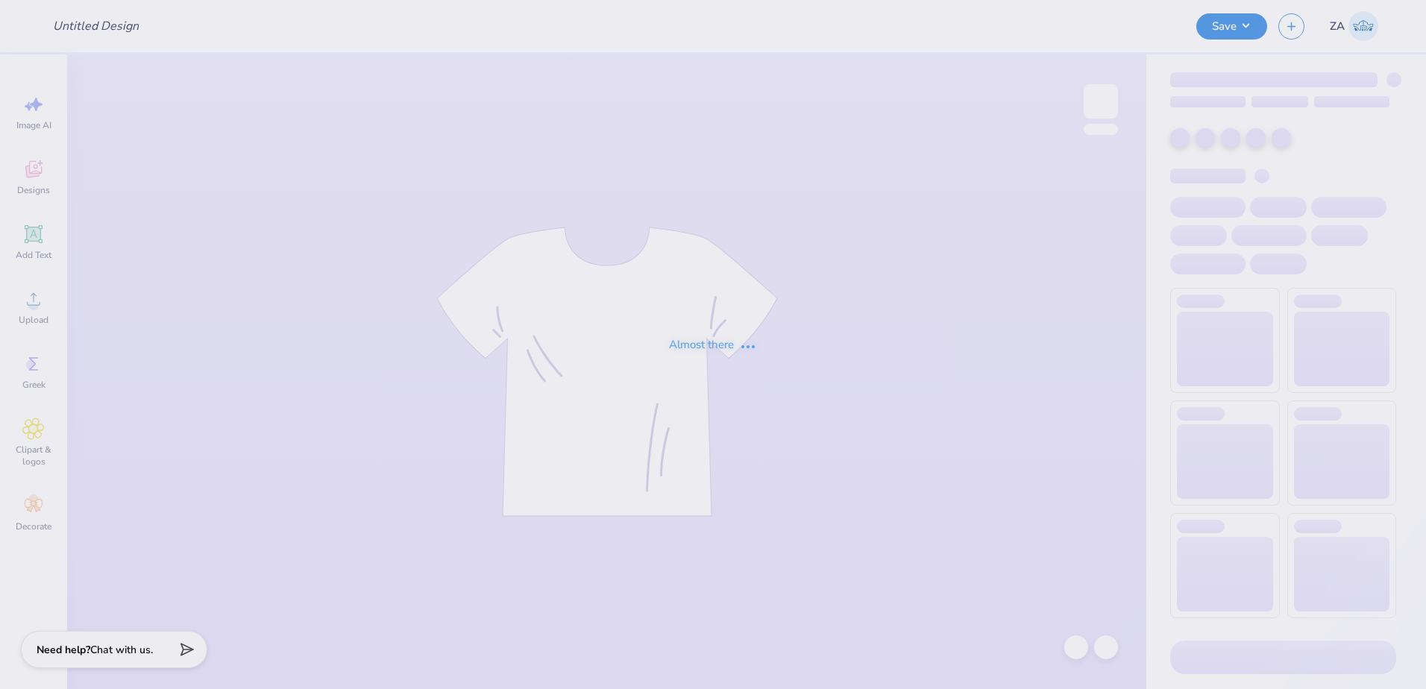
type input "zip first draft"
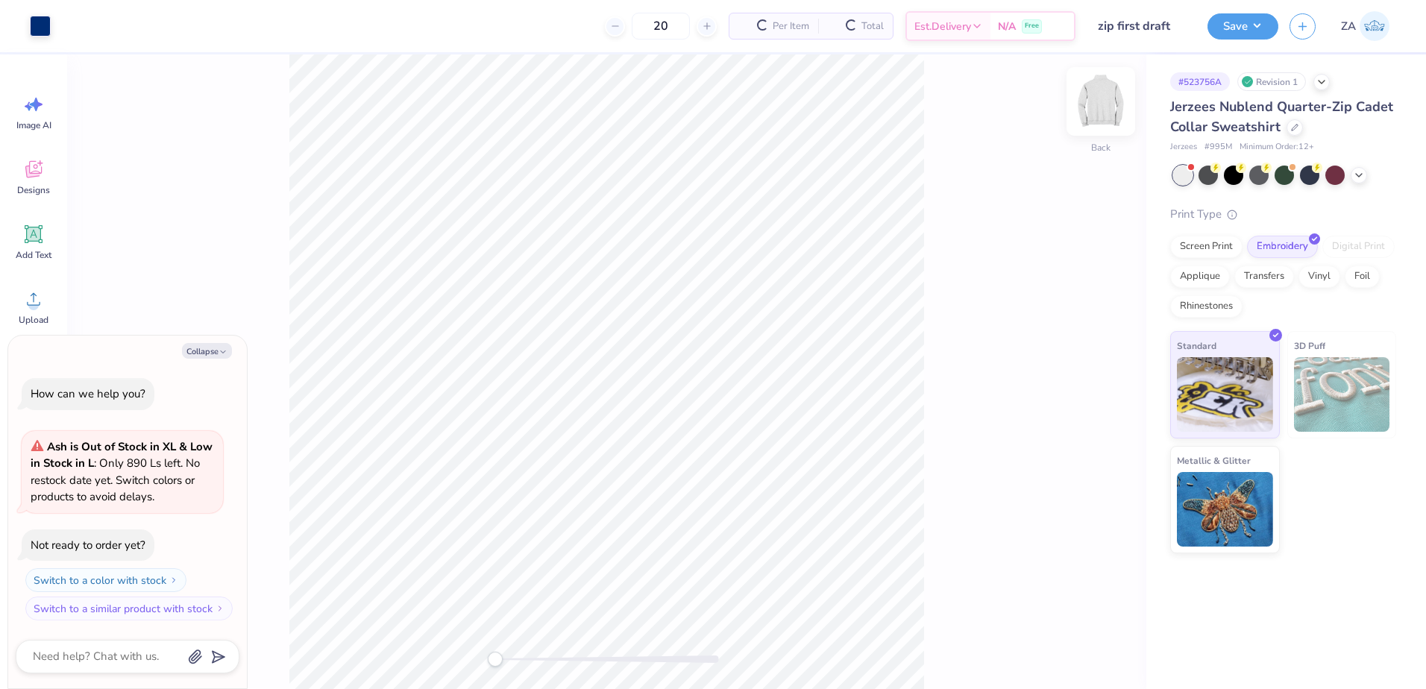
click at [1104, 108] on img at bounding box center [1101, 102] width 60 height 60
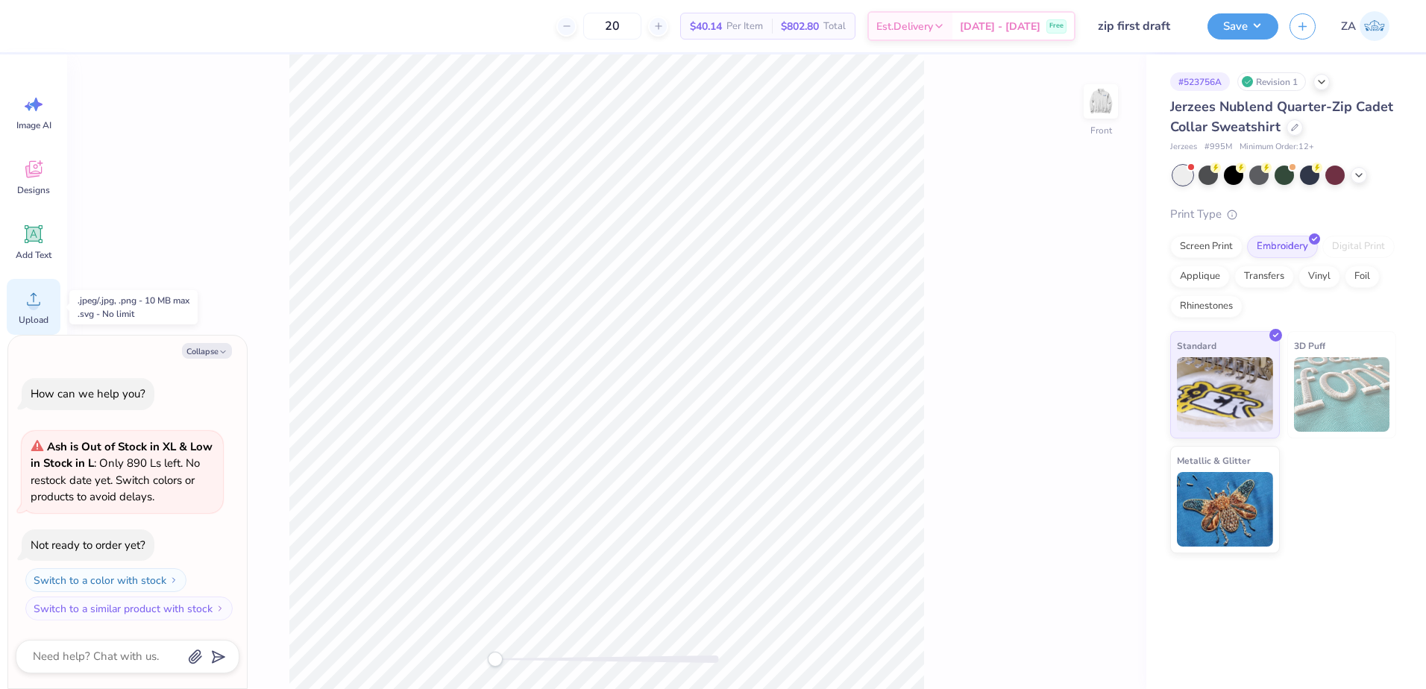
click at [27, 300] on icon at bounding box center [33, 299] width 22 height 22
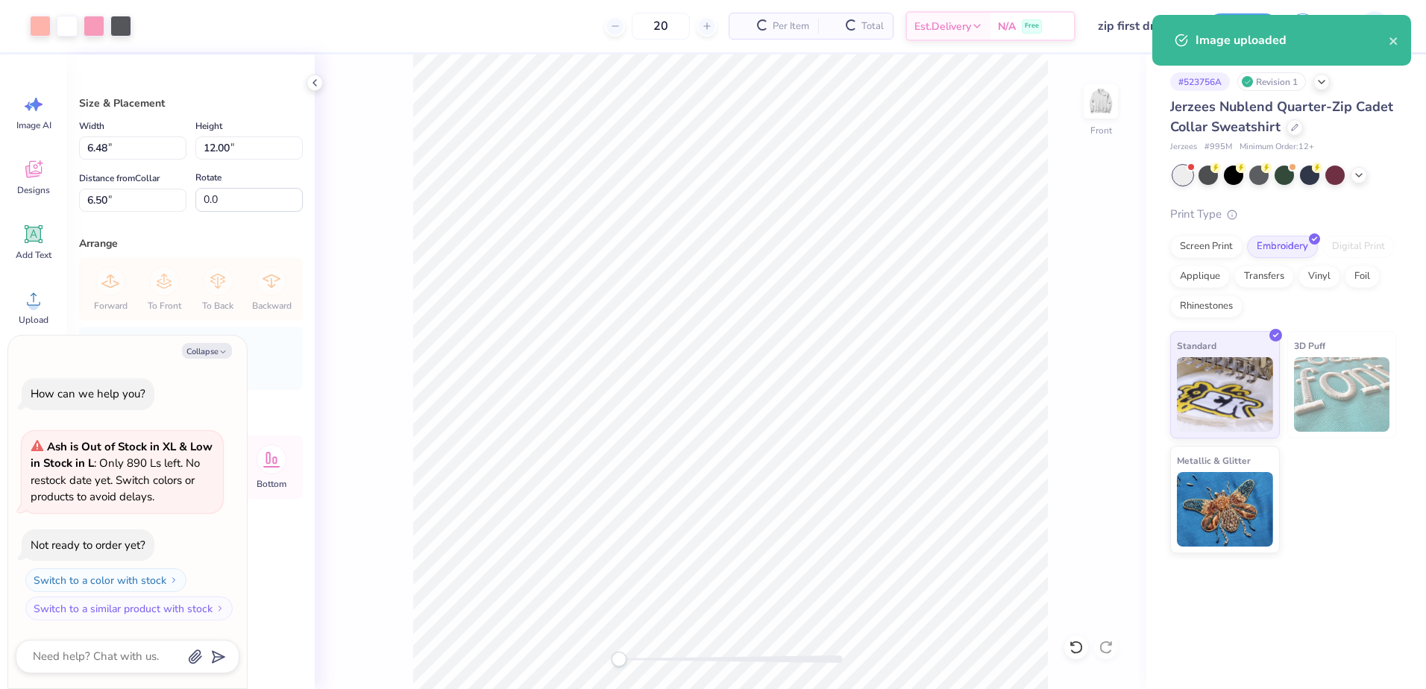
type textarea "x"
drag, startPoint x: 157, startPoint y: 207, endPoint x: 72, endPoint y: 202, distance: 85.2
click at [72, 202] on div "Size & Placement Width 6.48 6.48 " Height 12.00 12.00 " Distance from Collar 6.…" at bounding box center [191, 371] width 248 height 635
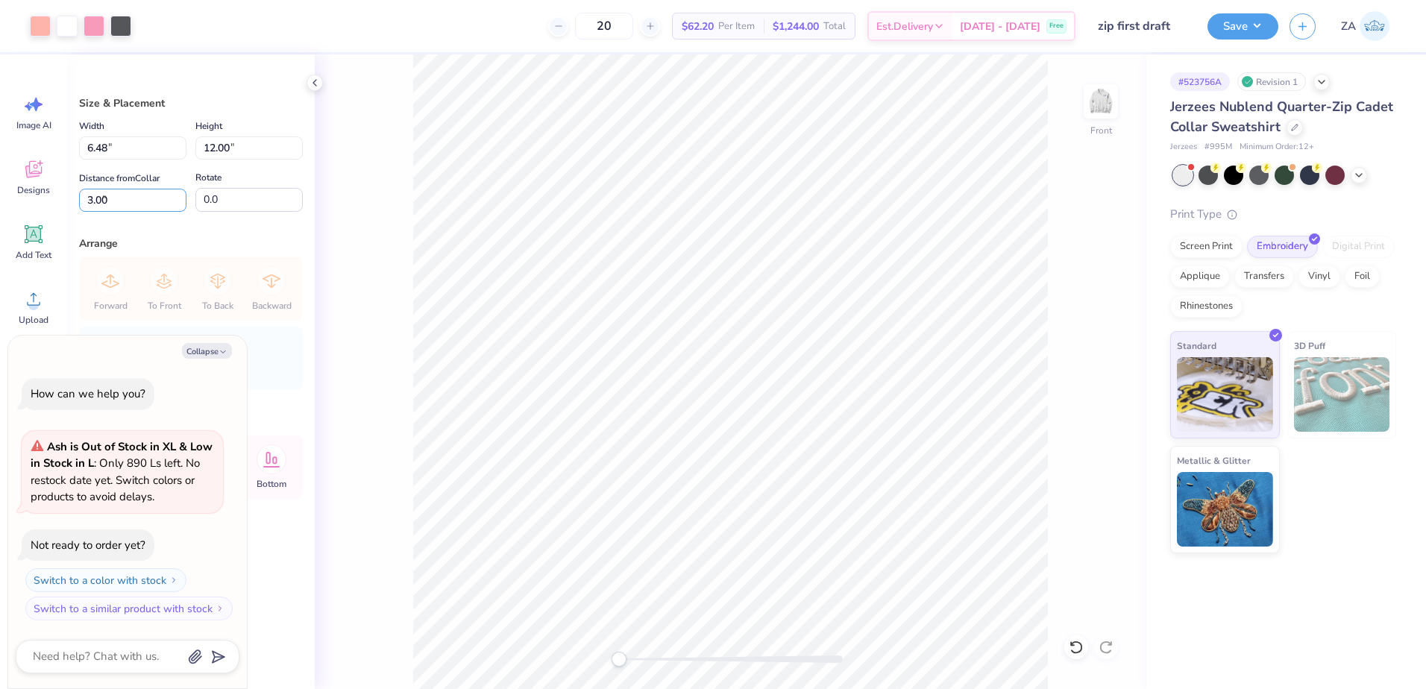
type input "3.00"
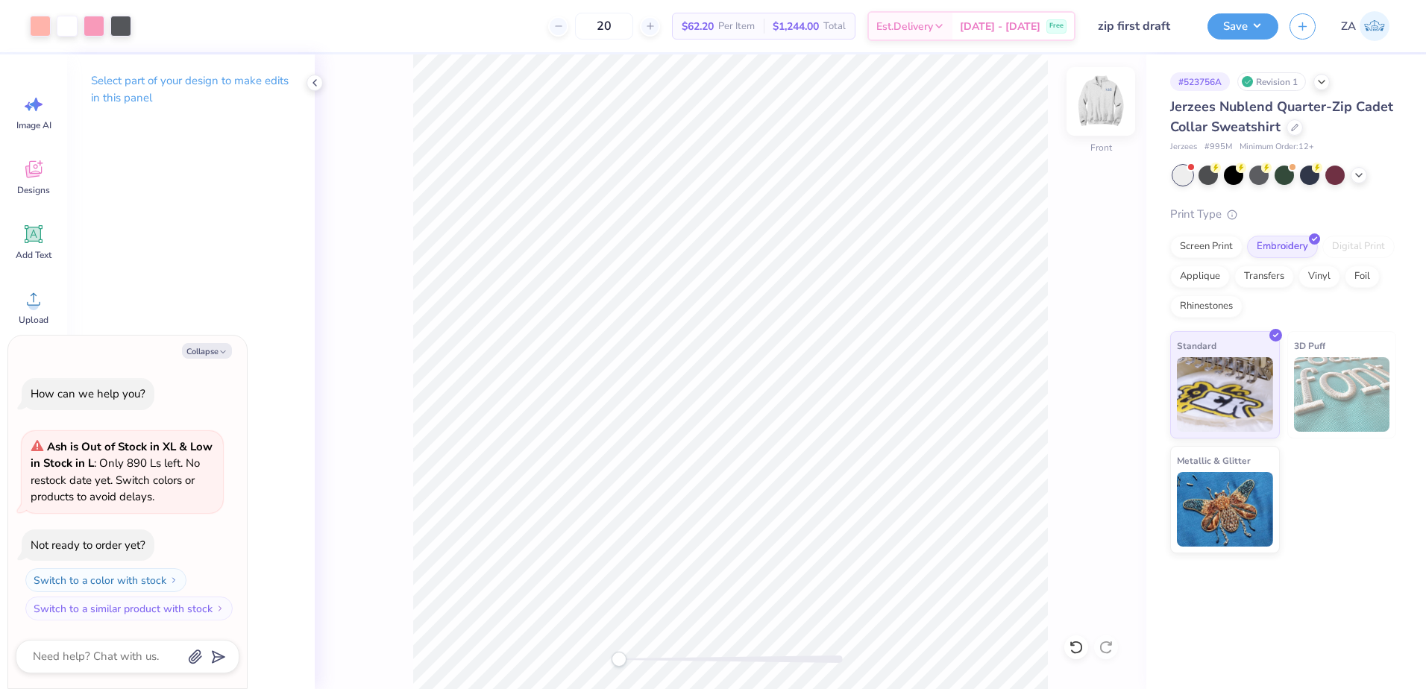
click at [1095, 101] on img at bounding box center [1101, 102] width 60 height 60
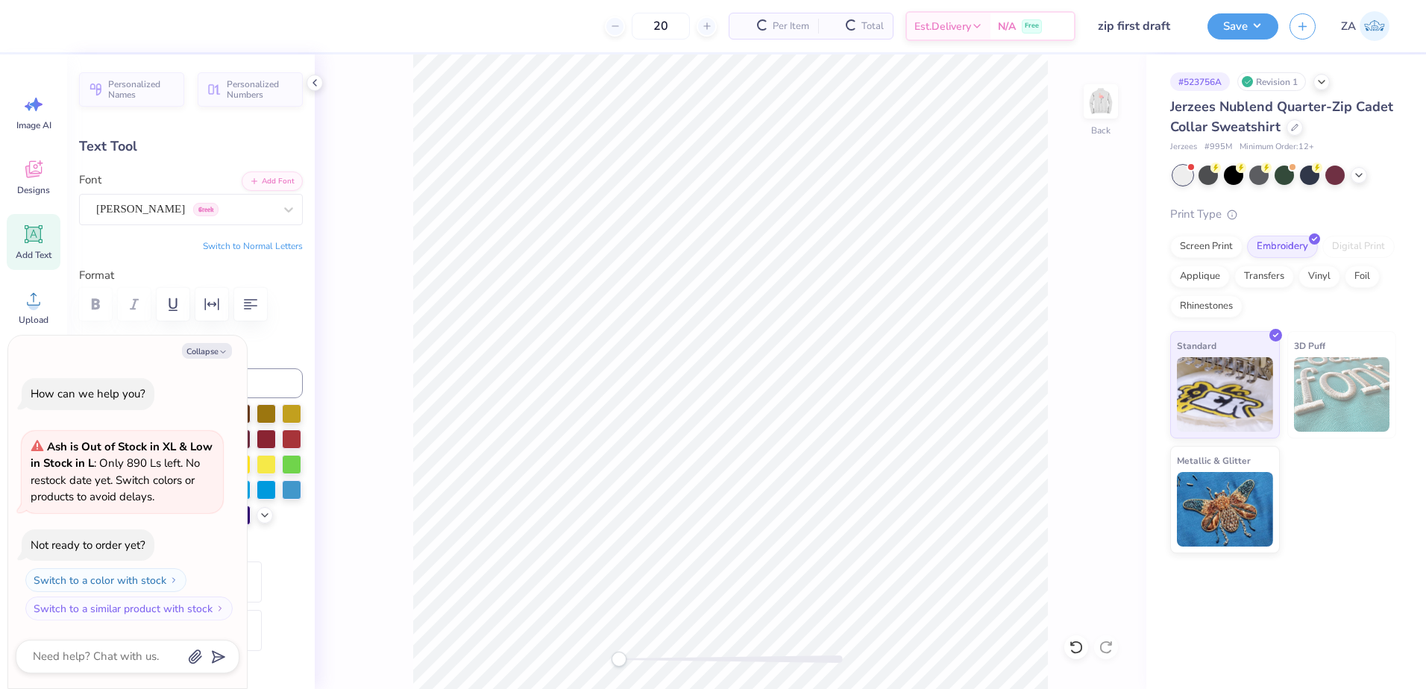
click at [40, 244] on icon at bounding box center [33, 234] width 22 height 22
type textarea "x"
type input "6.92"
type input "2.00"
type input "11.00"
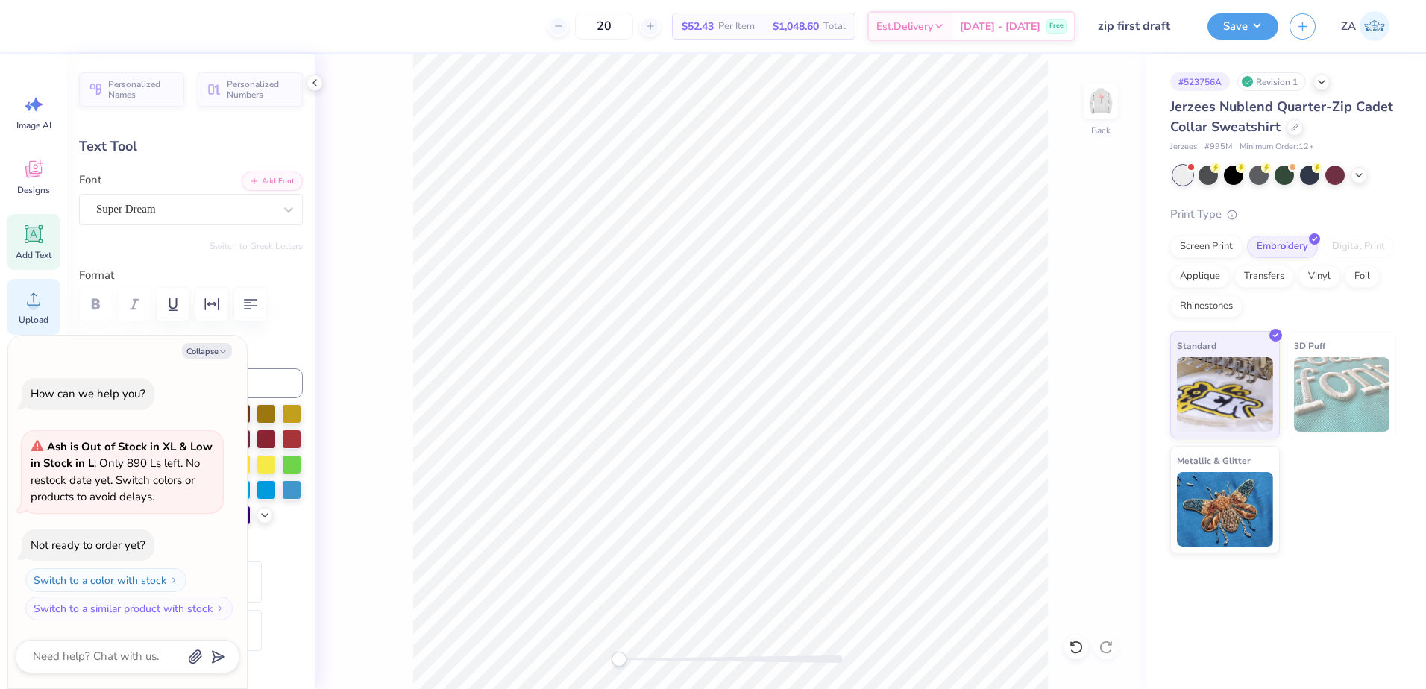
click at [38, 311] on div "Upload" at bounding box center [34, 307] width 54 height 56
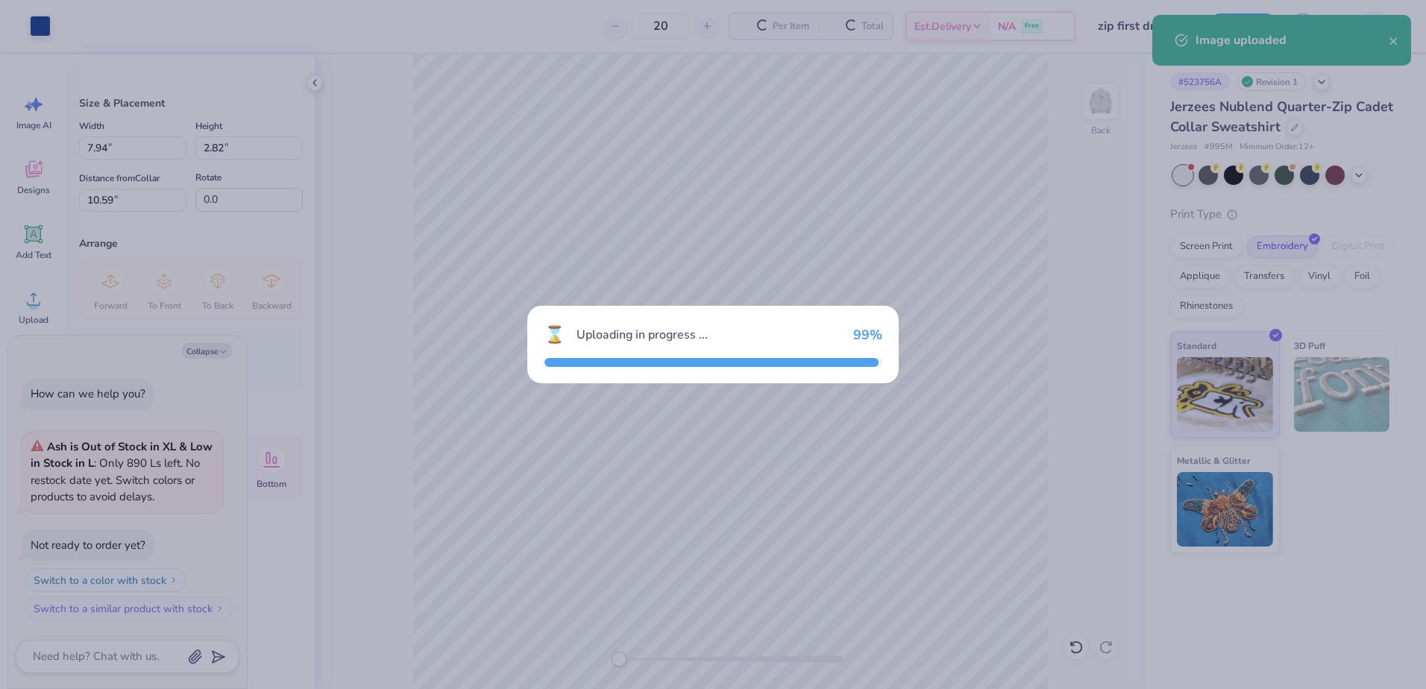
type textarea "x"
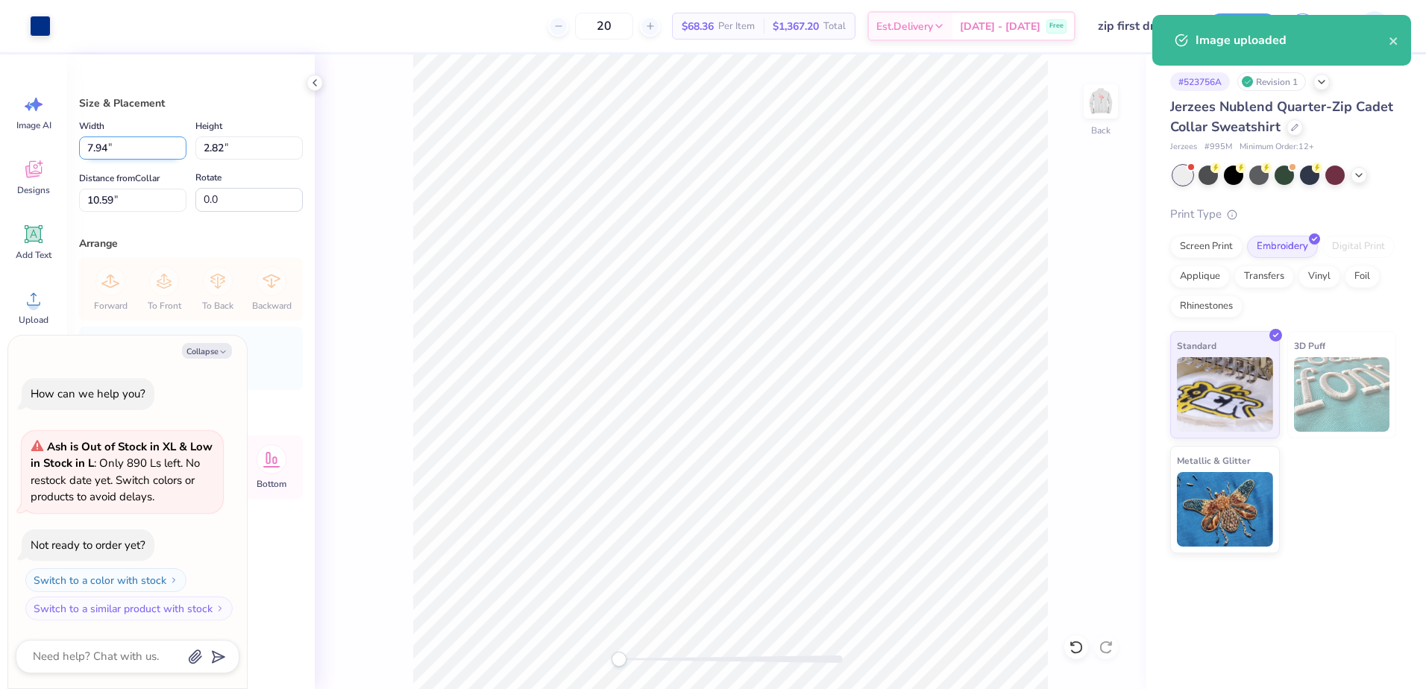
click at [146, 158] on input "7.94" at bounding box center [132, 148] width 107 height 23
type input "7"
type input "3.00"
type textarea "x"
type input "1.07"
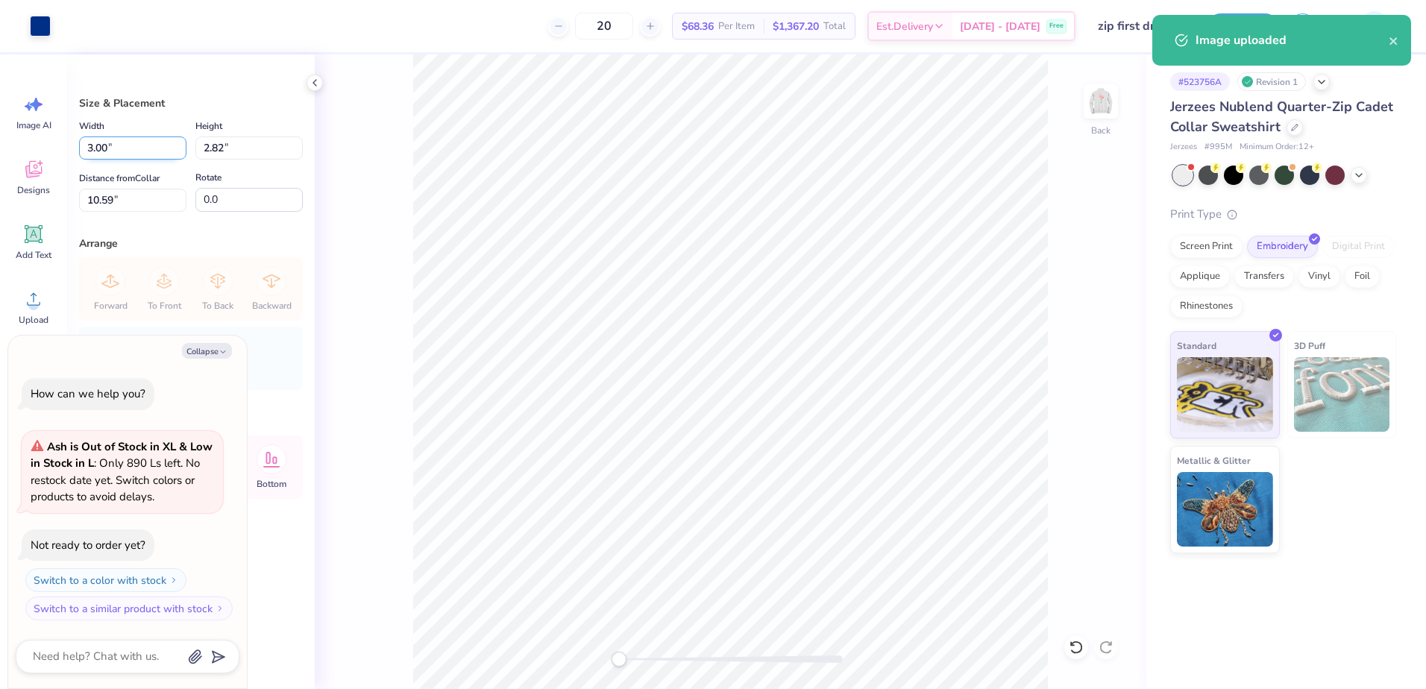
type input "11.47"
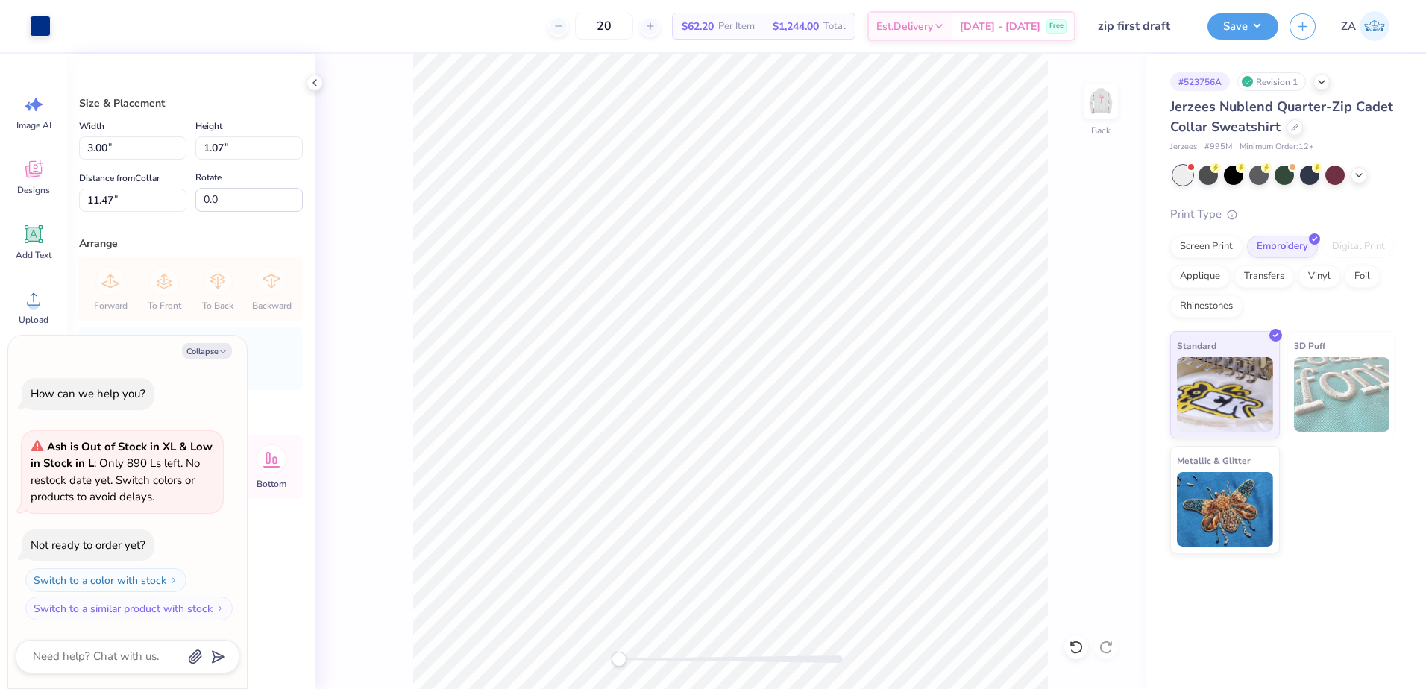
type textarea "x"
drag, startPoint x: 134, startPoint y: 201, endPoint x: 34, endPoint y: 198, distance: 100.7
click at [34, 198] on div "Art colors 20 $62.20 Per Item $1,244.00 Total Est. Delivery Oct 7 - 10 Free Des…" at bounding box center [713, 344] width 1426 height 689
type input "003"
type textarea "x"
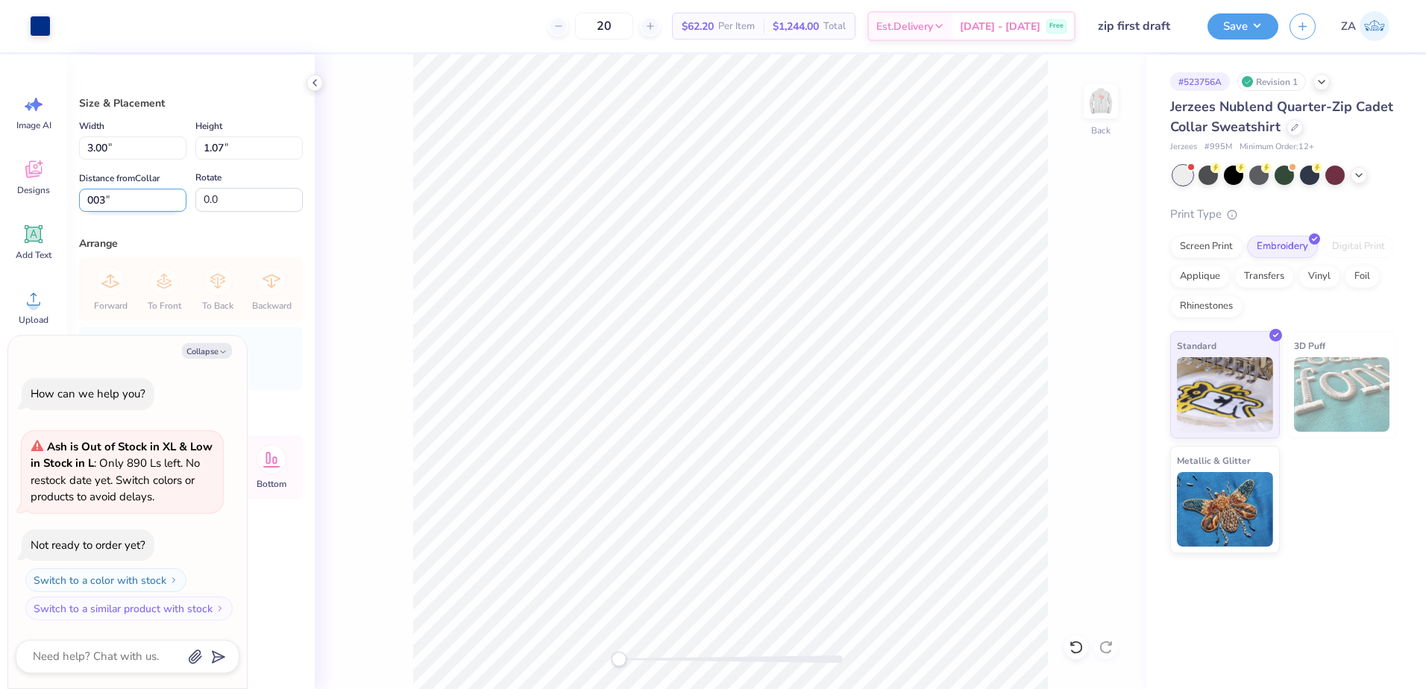
click at [166, 196] on input "003" at bounding box center [132, 200] width 107 height 23
type input "0"
type input "003"
type textarea "x"
type input "3"
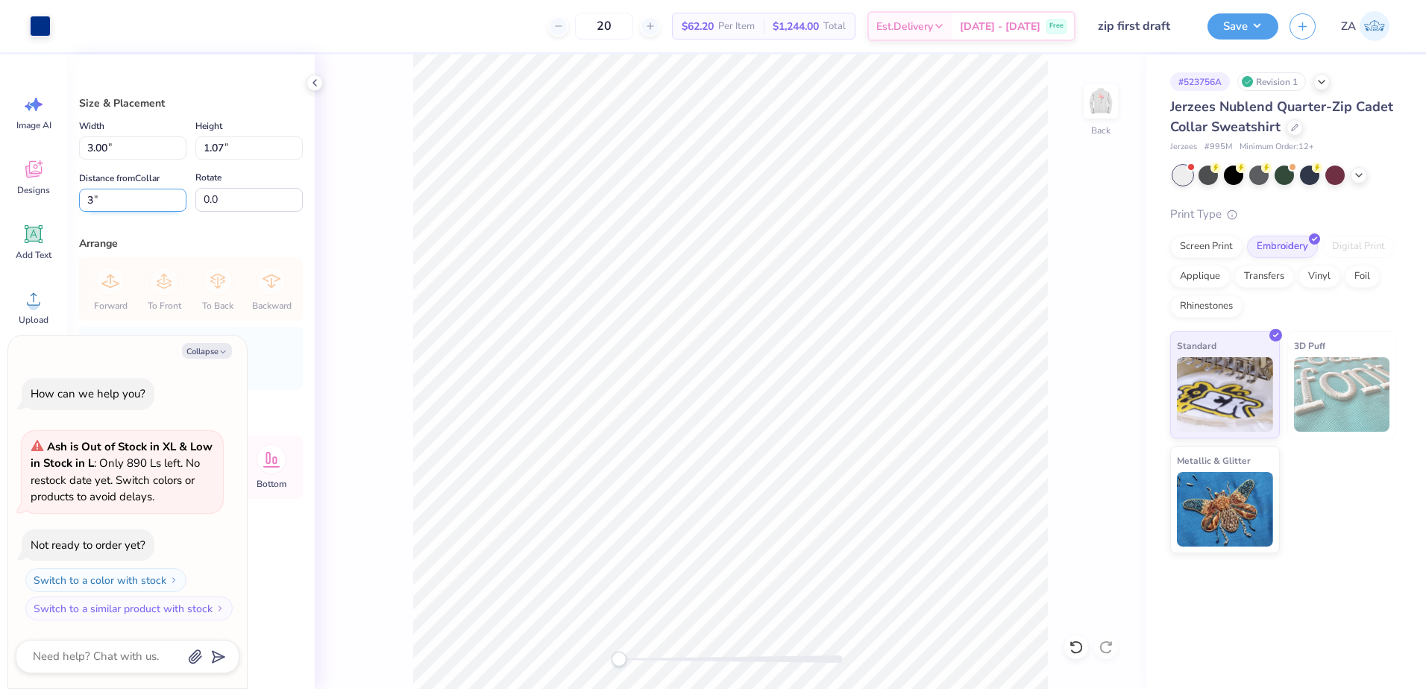
click at [166, 196] on input "3" at bounding box center [132, 200] width 107 height 23
type input "3"
click at [174, 148] on input "3.00" at bounding box center [132, 148] width 107 height 23
click at [104, 207] on input "3" at bounding box center [132, 200] width 107 height 23
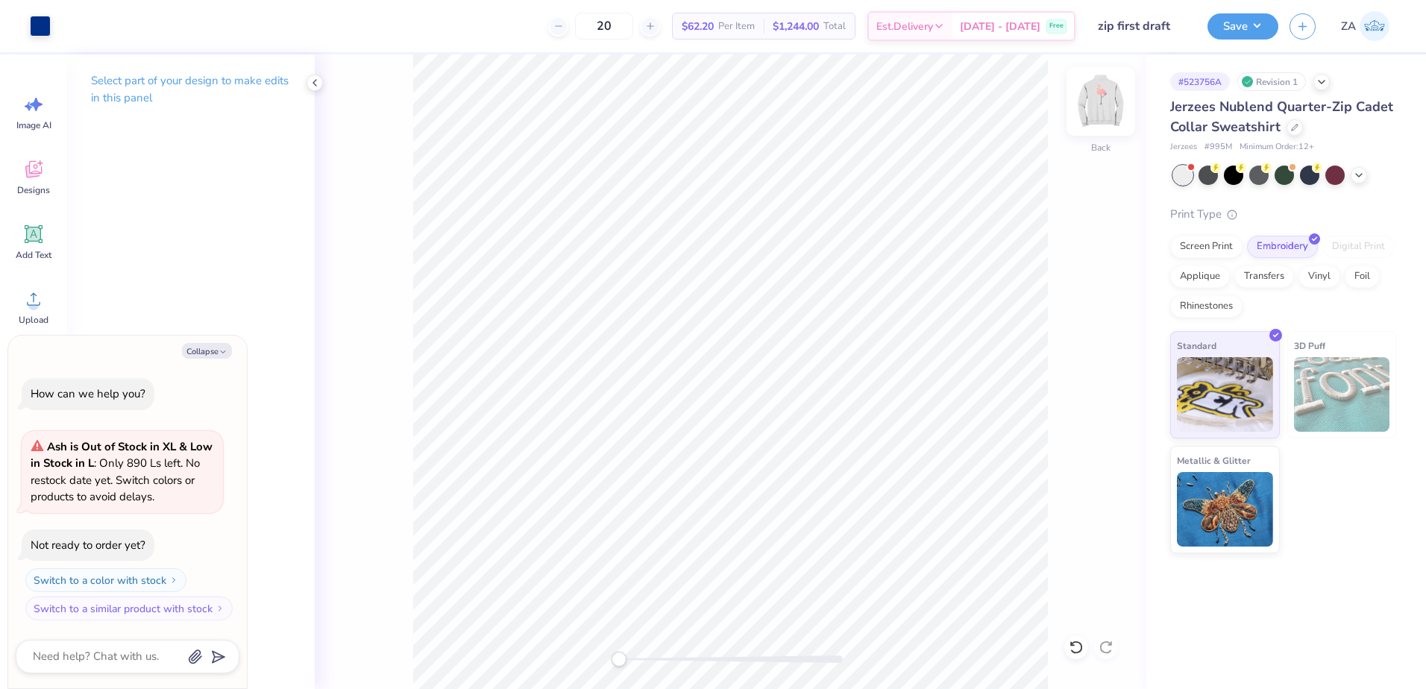
click at [1102, 113] on img at bounding box center [1101, 102] width 60 height 60
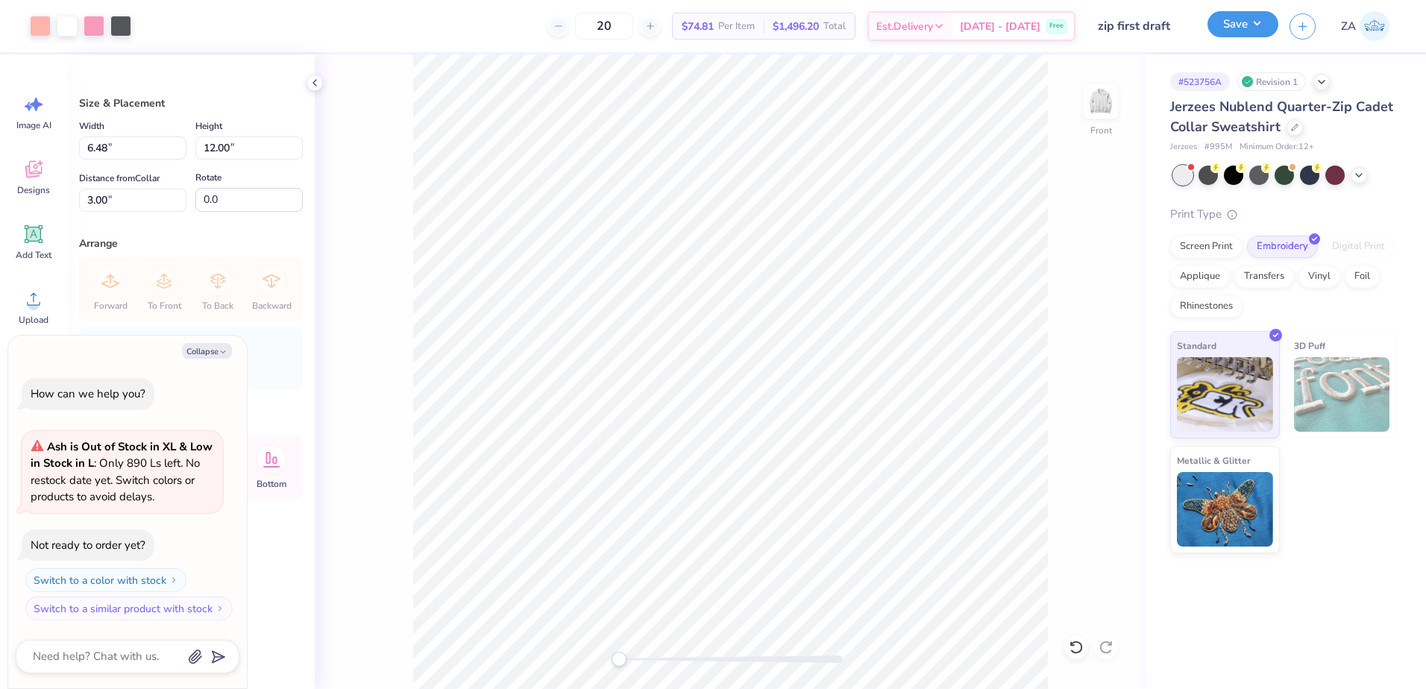
click at [1242, 35] on button "Save" at bounding box center [1243, 24] width 71 height 26
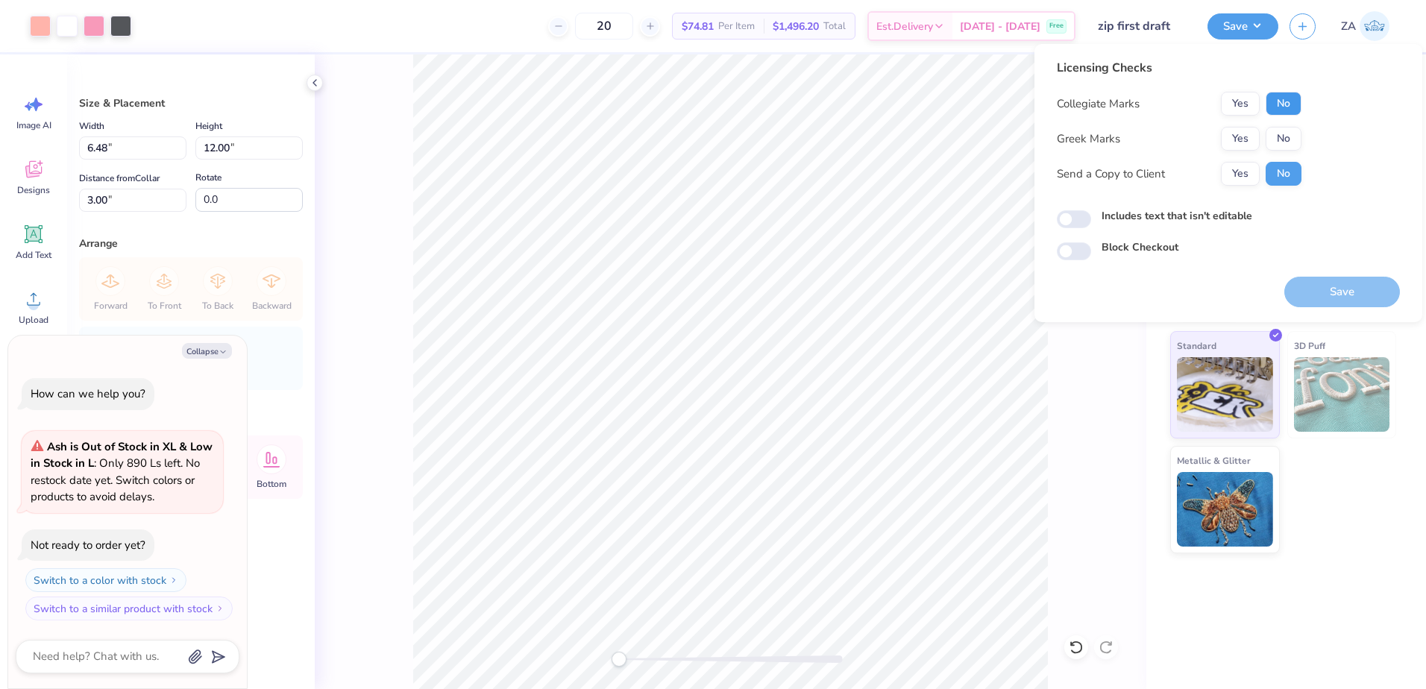
click at [1266, 102] on button "No" at bounding box center [1284, 104] width 36 height 24
click at [1286, 139] on button "No" at bounding box center [1284, 139] width 36 height 24
click at [1320, 286] on button "Save" at bounding box center [1342, 292] width 116 height 31
type textarea "x"
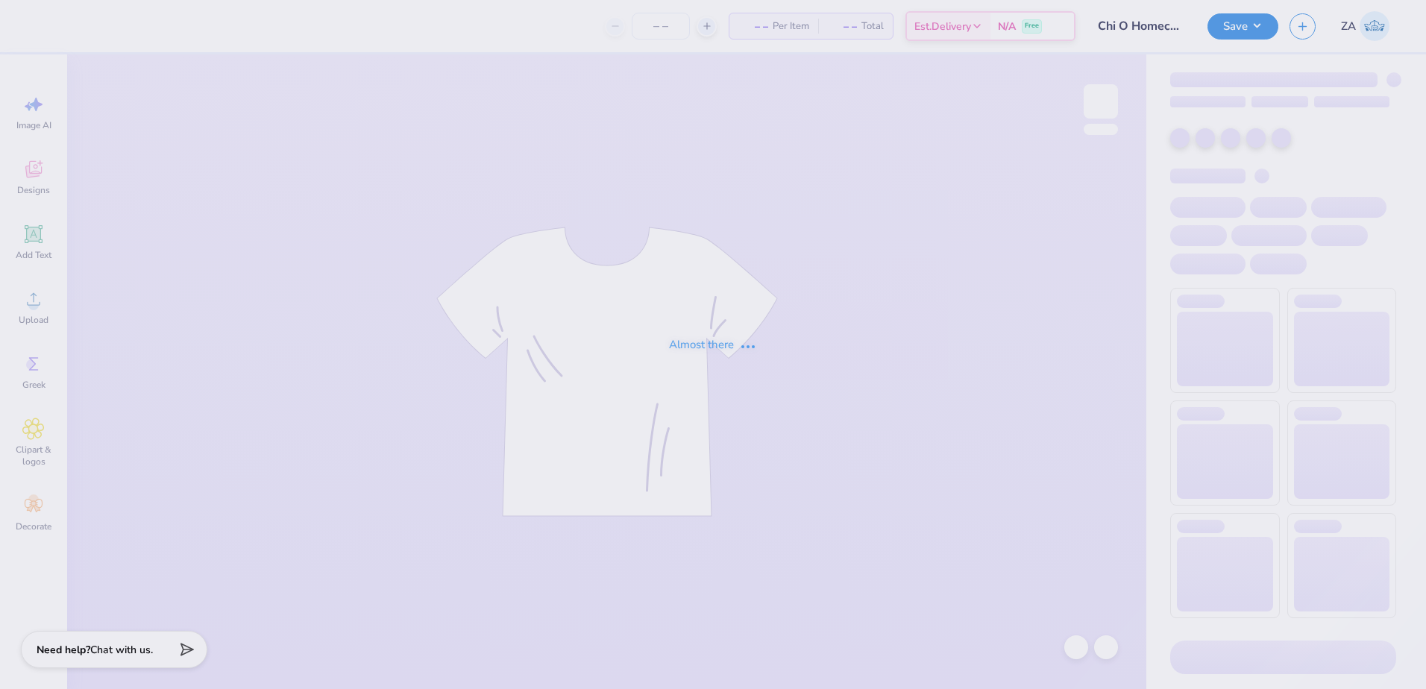
type input "Chi O Homecoming Merch"
type input "100"
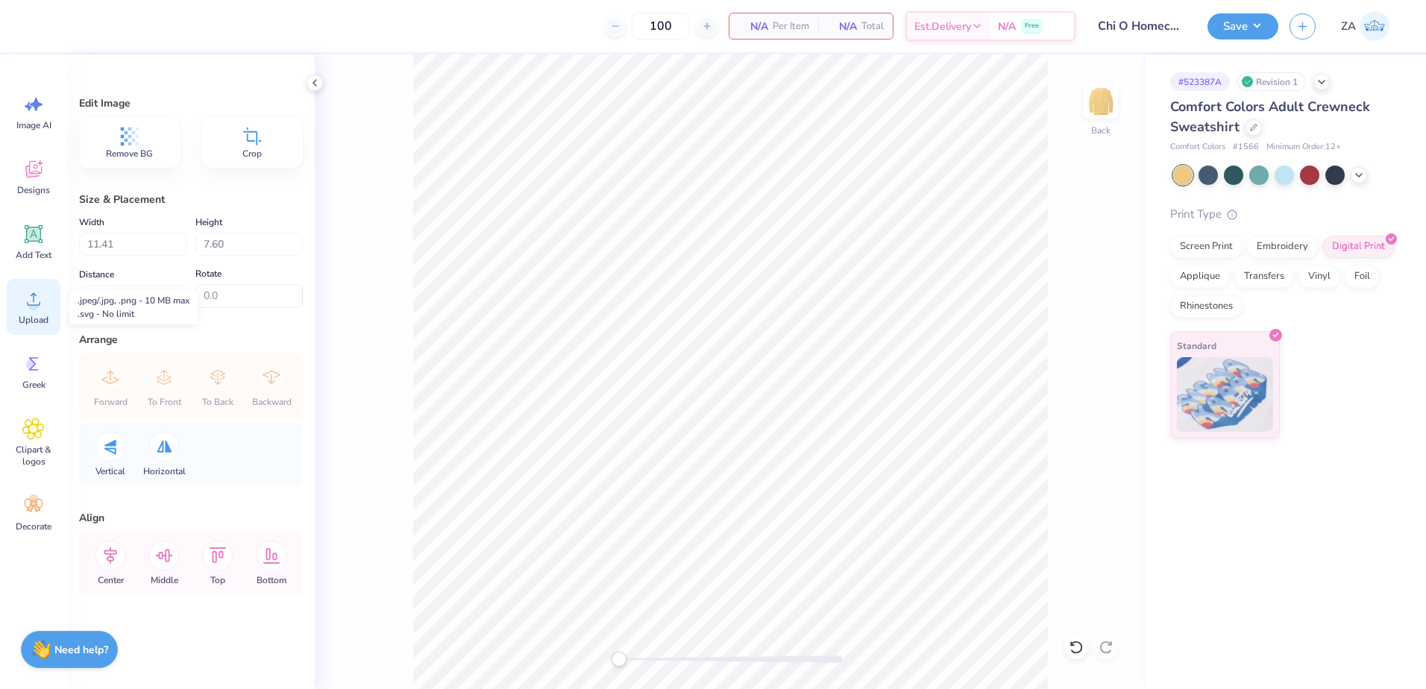
click at [20, 290] on div "Upload" at bounding box center [34, 307] width 54 height 56
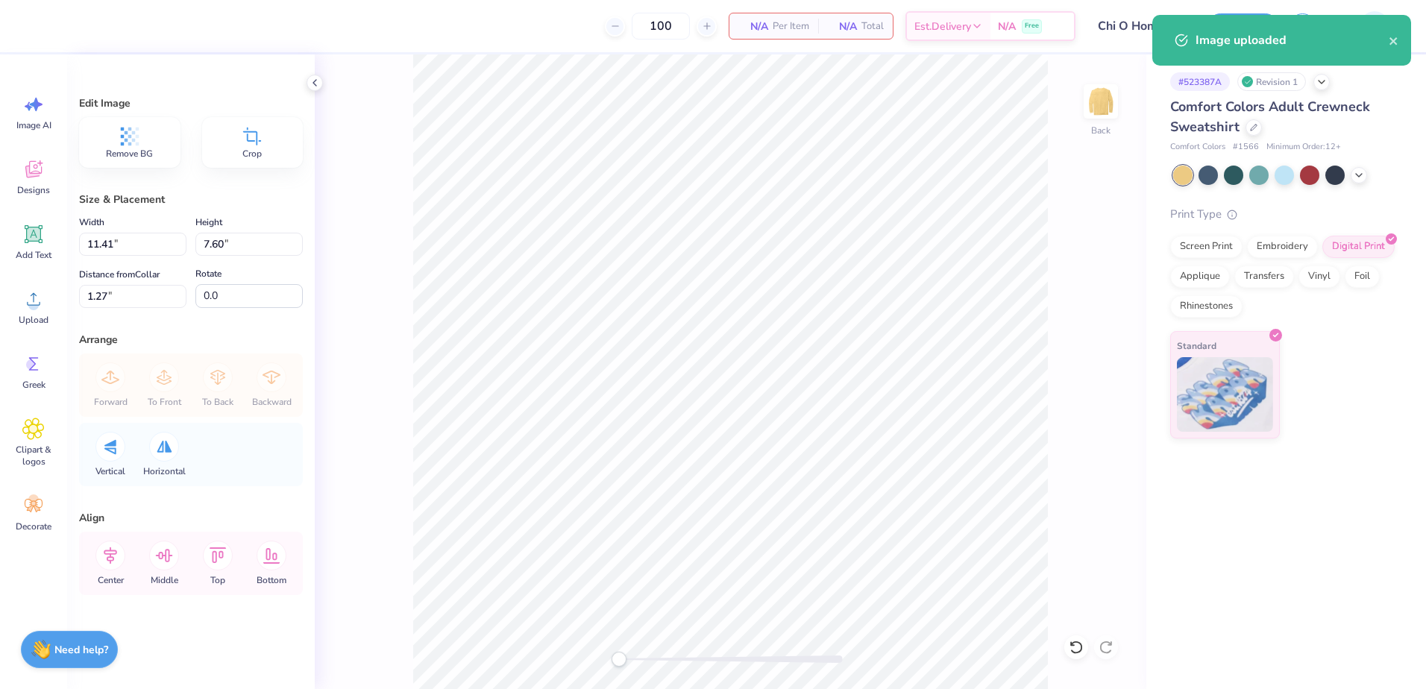
type input "3.64"
type input "2.57"
type input "9.97"
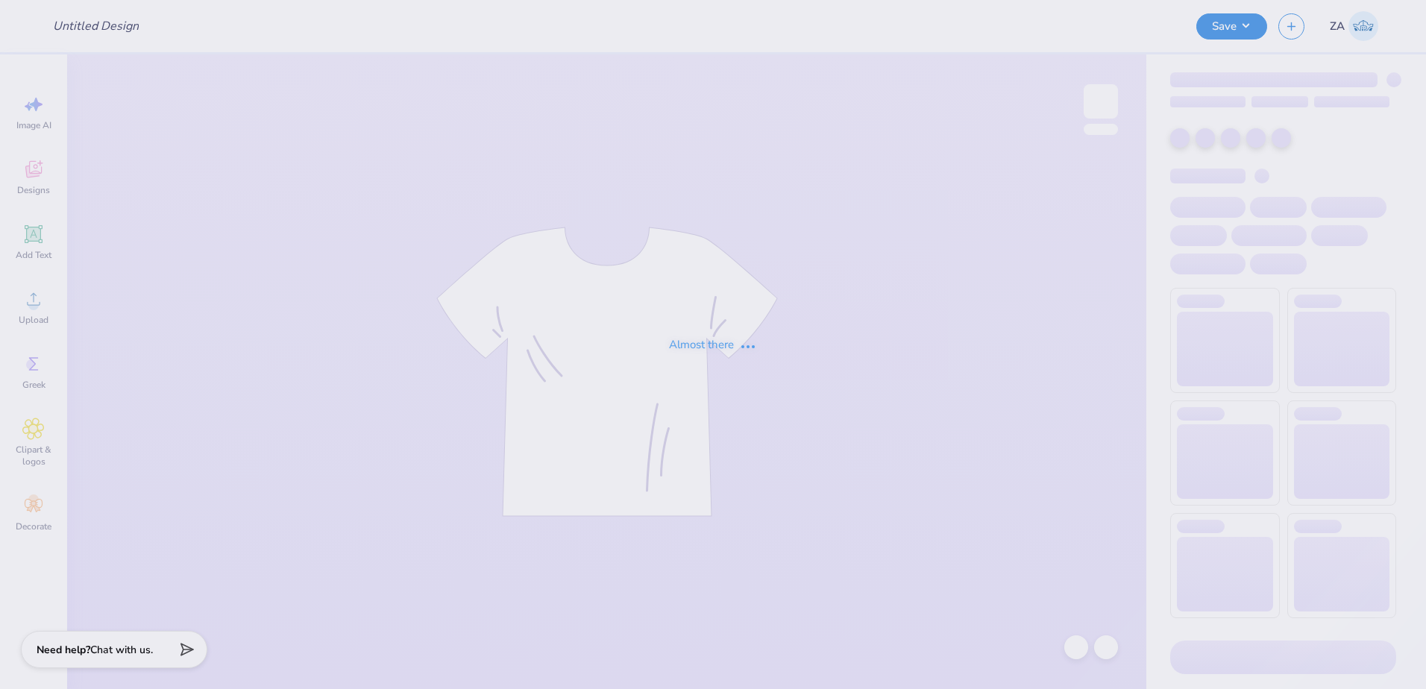
type input "QZIP V1"
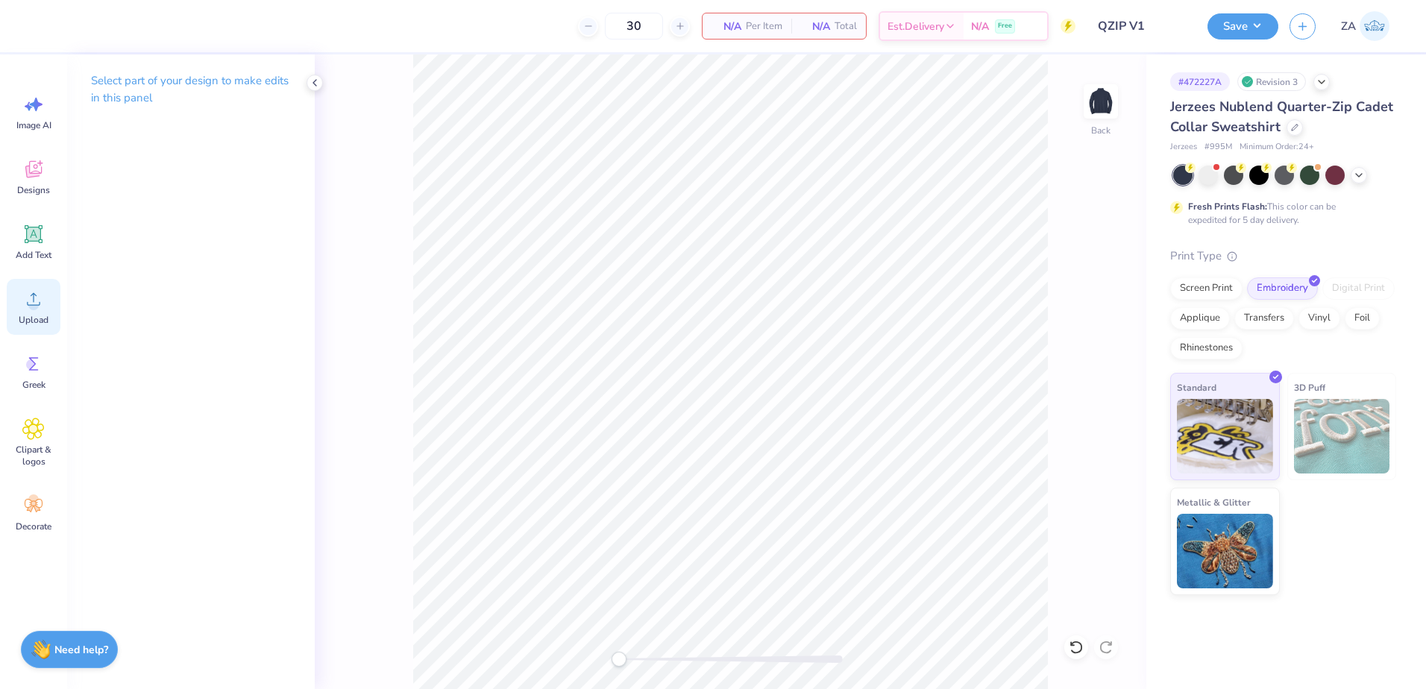
click at [49, 314] on div "Upload" at bounding box center [34, 307] width 54 height 56
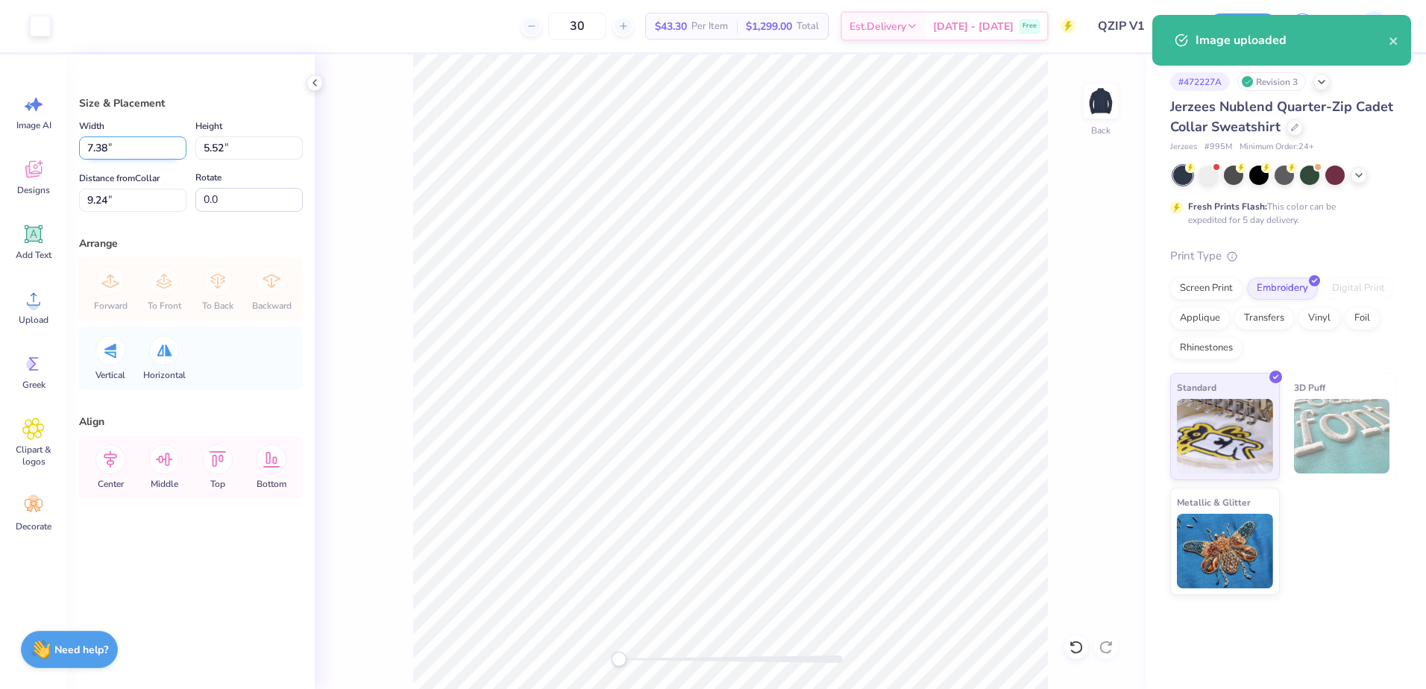
click at [151, 148] on input "7.38" at bounding box center [132, 148] width 107 height 23
type input "7"
type input "4.00"
type input "2.99"
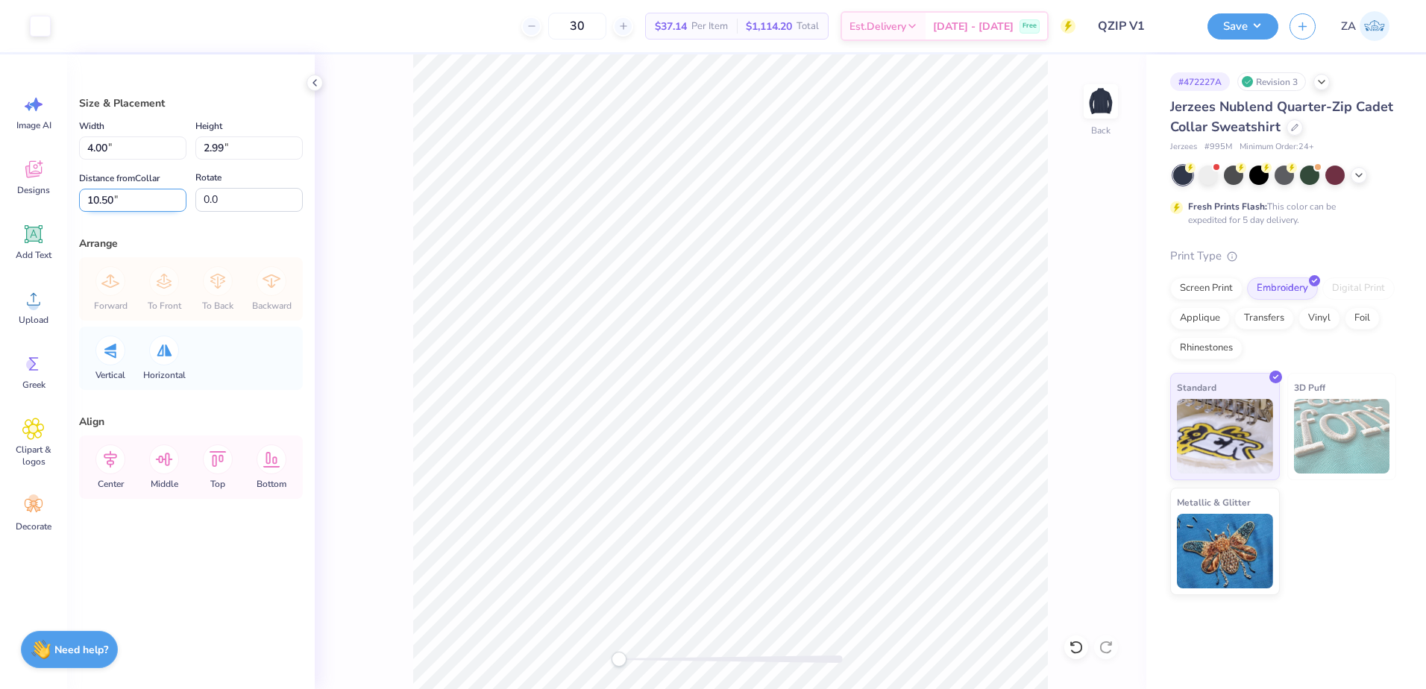
click at [133, 193] on input "10.50" at bounding box center [132, 200] width 107 height 23
type input "1"
type input "3.00"
click at [1251, 28] on button "Save" at bounding box center [1243, 24] width 71 height 26
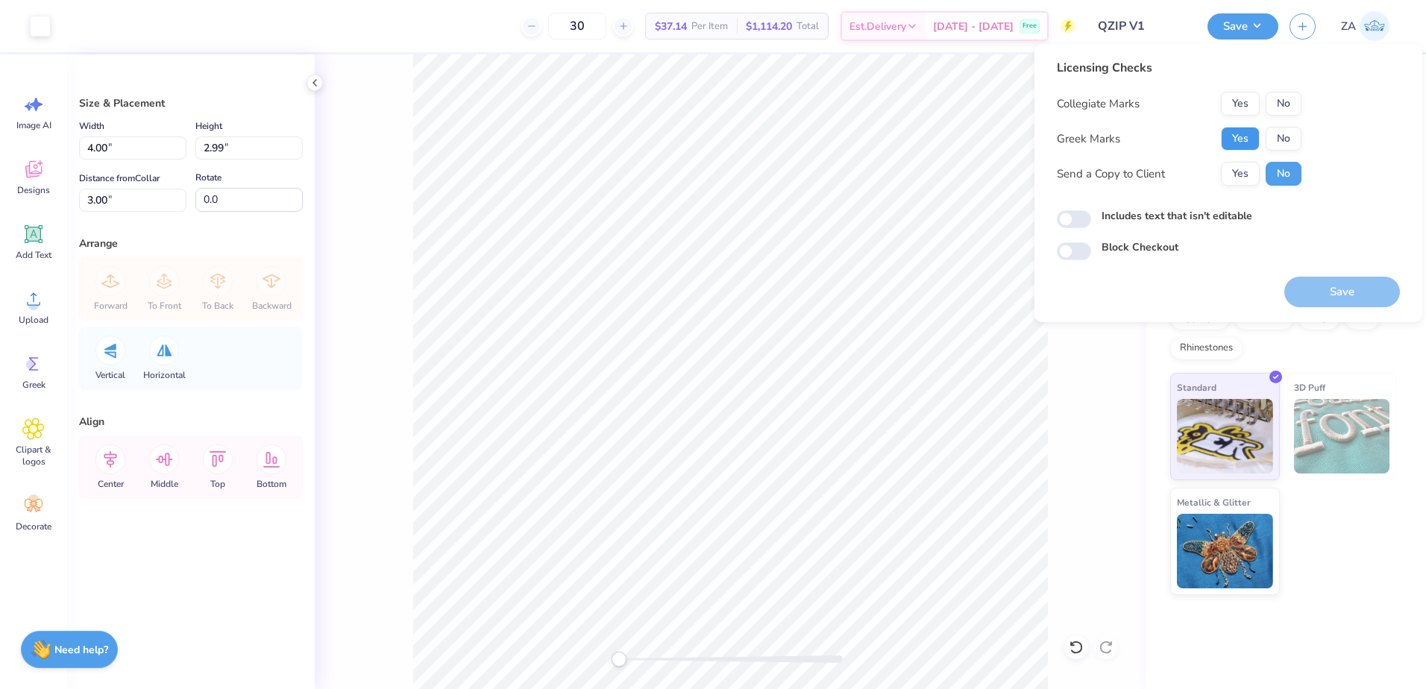
click at [1257, 145] on button "Yes" at bounding box center [1240, 139] width 39 height 24
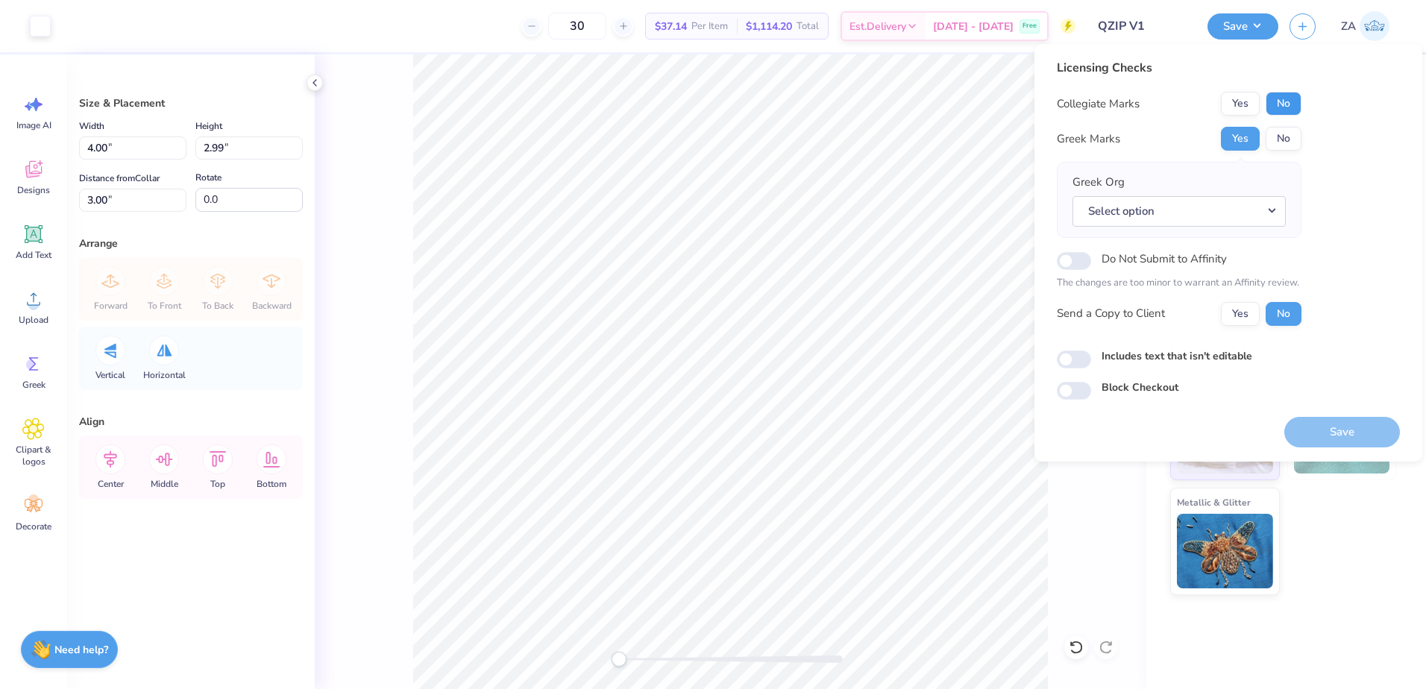
click at [1281, 104] on button "No" at bounding box center [1284, 104] width 36 height 24
click at [1171, 201] on button "Select option" at bounding box center [1179, 211] width 213 height 31
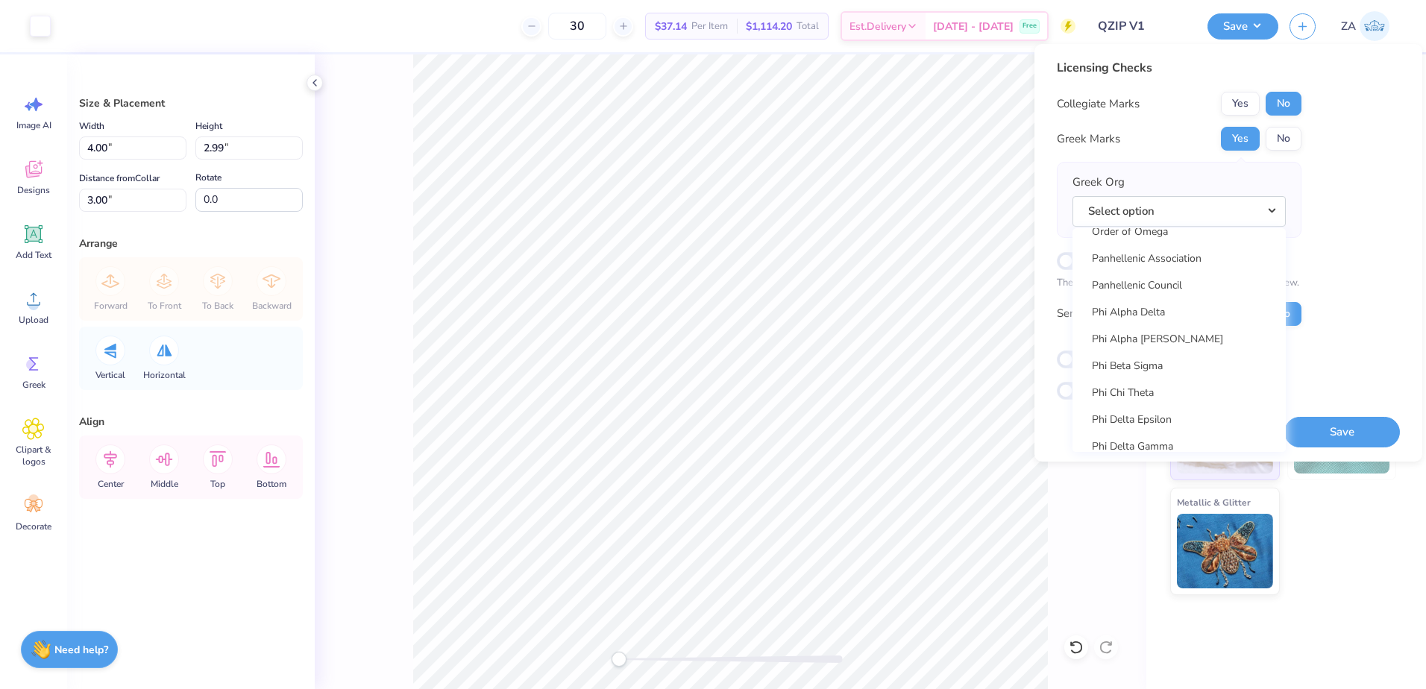
scroll to position [7530, 0]
click at [1172, 404] on link "Phi Chi Theta" at bounding box center [1179, 396] width 201 height 25
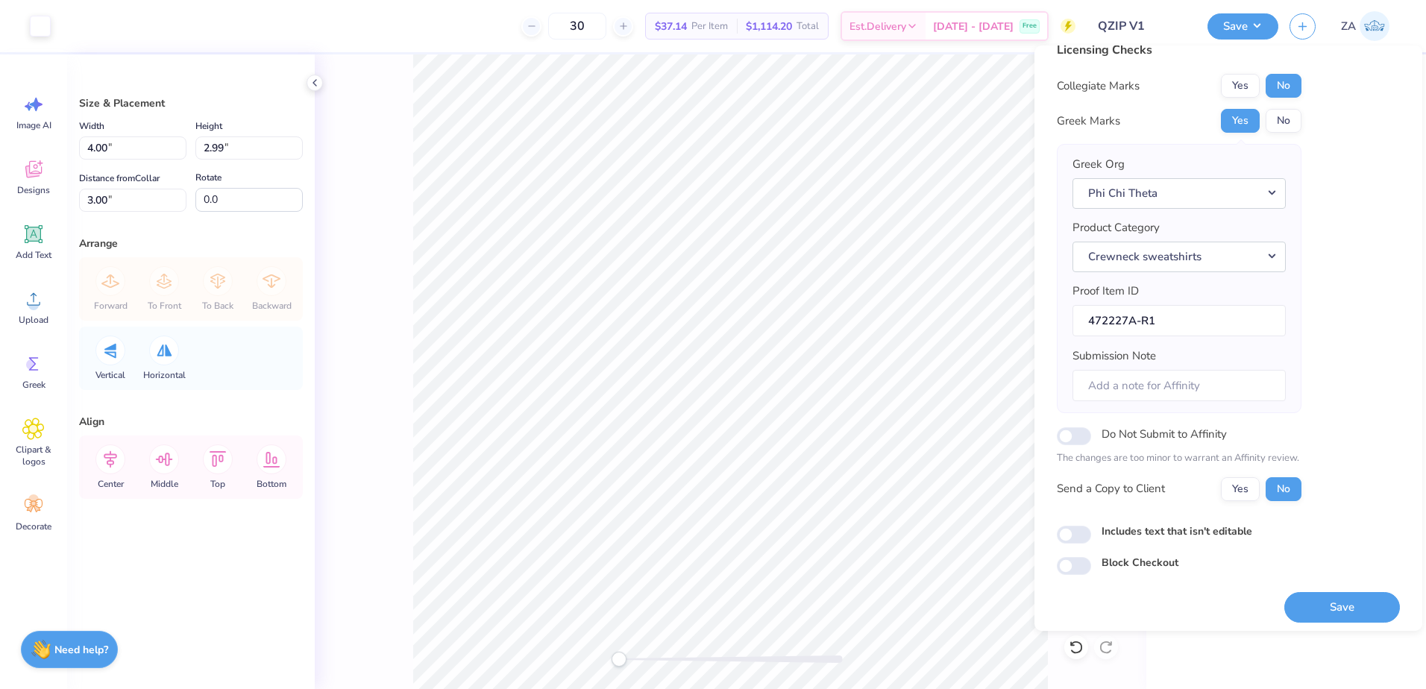
scroll to position [25, 0]
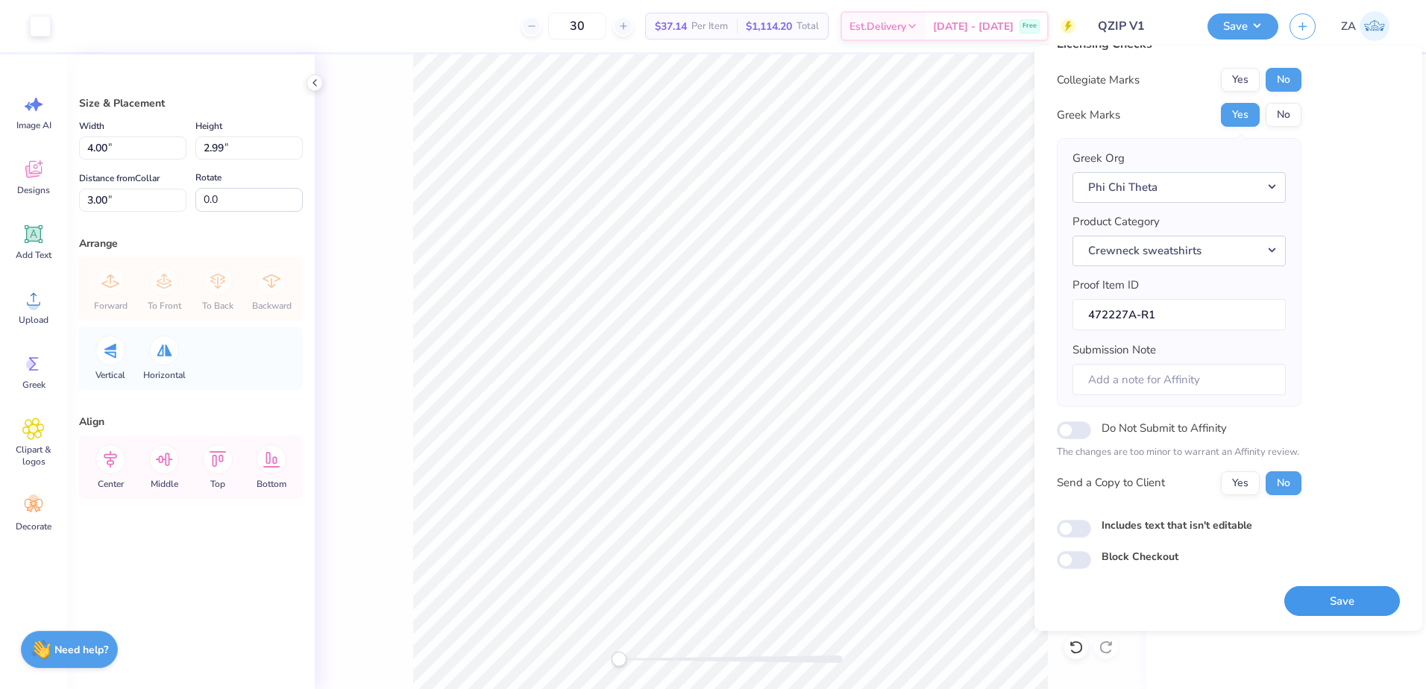
click at [1343, 593] on button "Save" at bounding box center [1342, 601] width 116 height 31
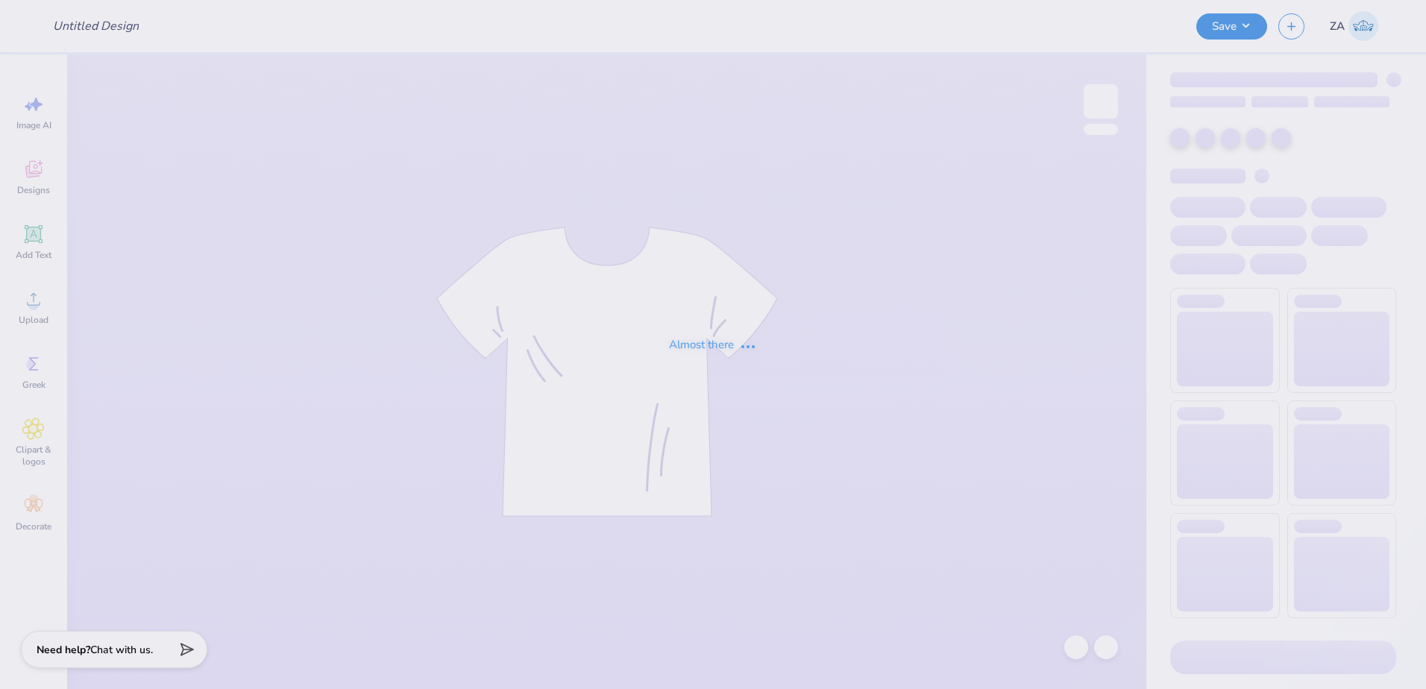
type input "hoco shirts"
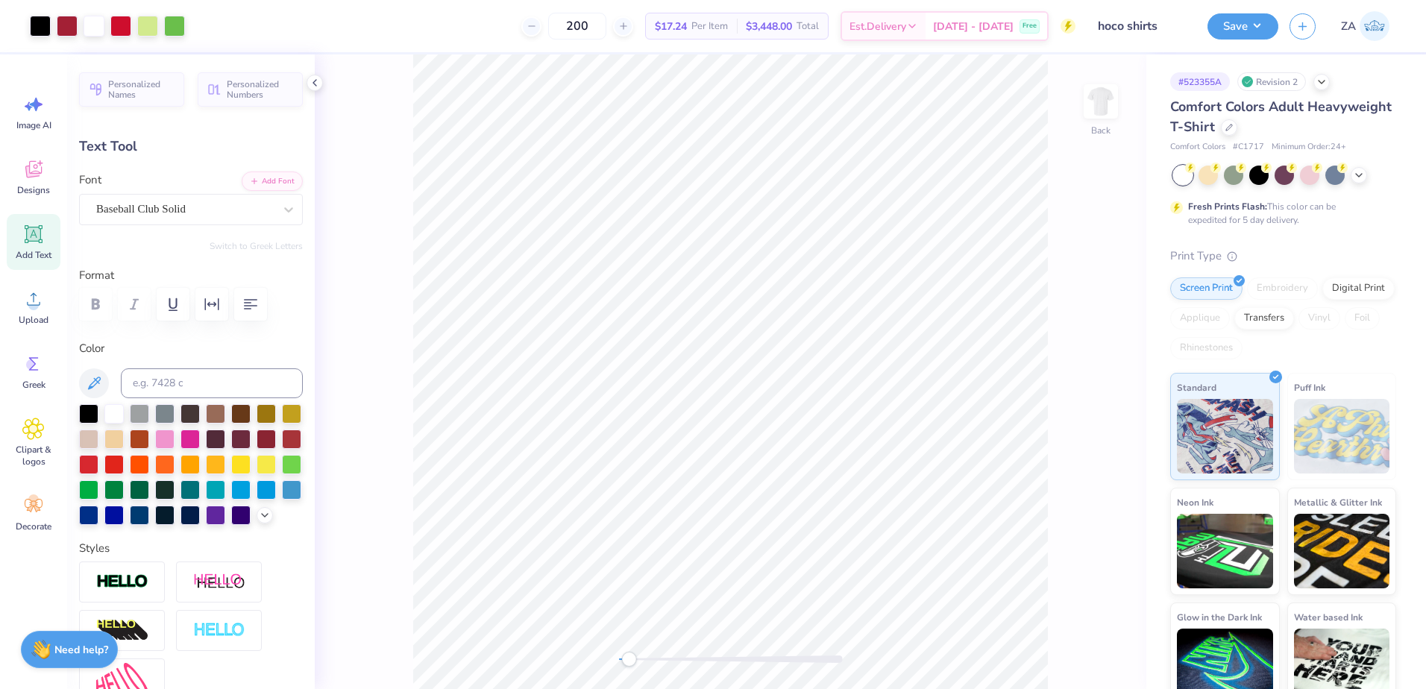
click at [631, 655] on div "Accessibility label" at bounding box center [628, 659] width 15 height 15
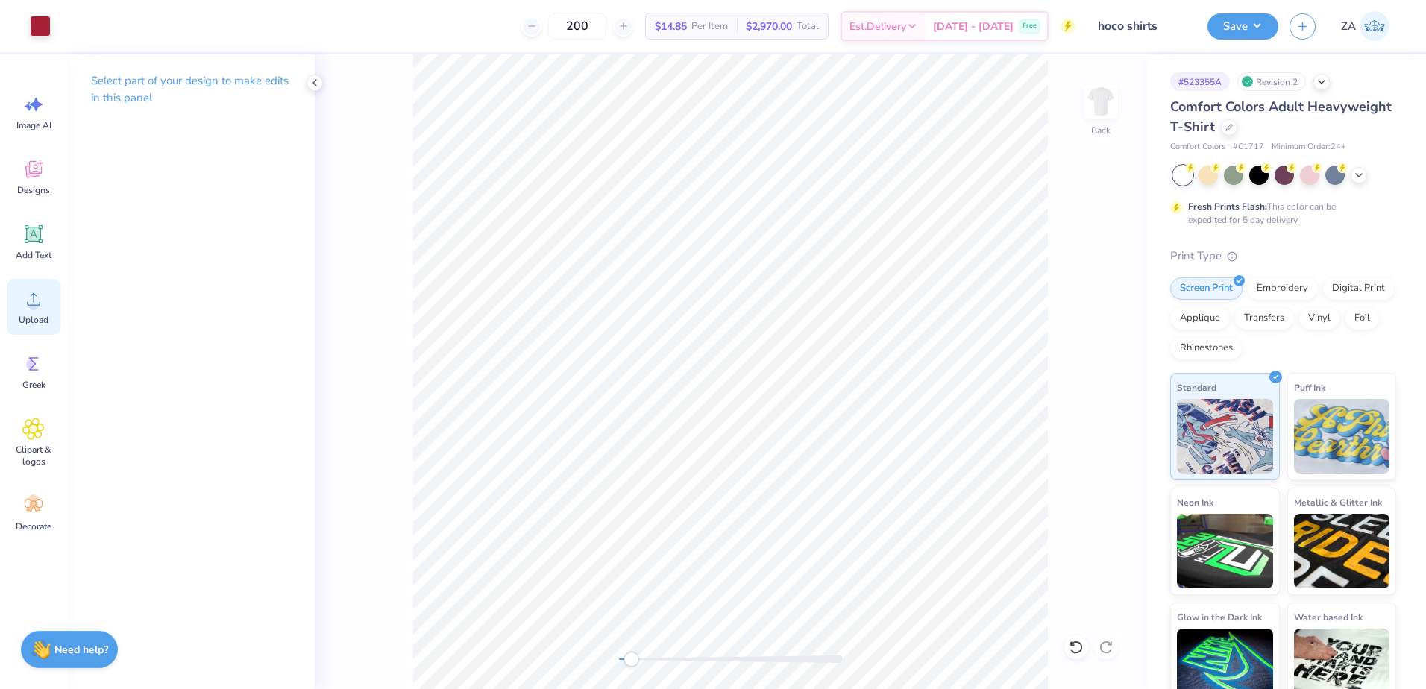
click at [42, 302] on icon at bounding box center [33, 299] width 22 height 22
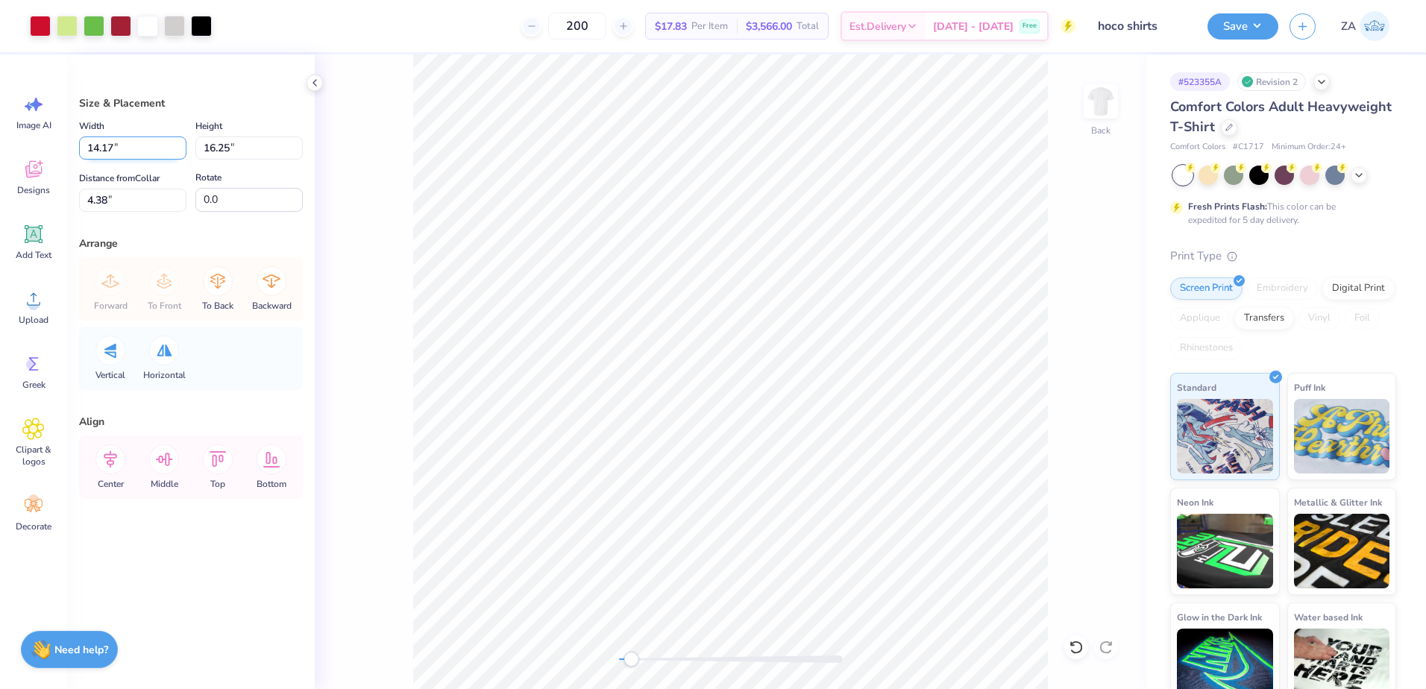
click at [142, 149] on input "14.17" at bounding box center [132, 148] width 107 height 23
type input "1"
type input "10.50"
type input "12.04"
type input "6.48"
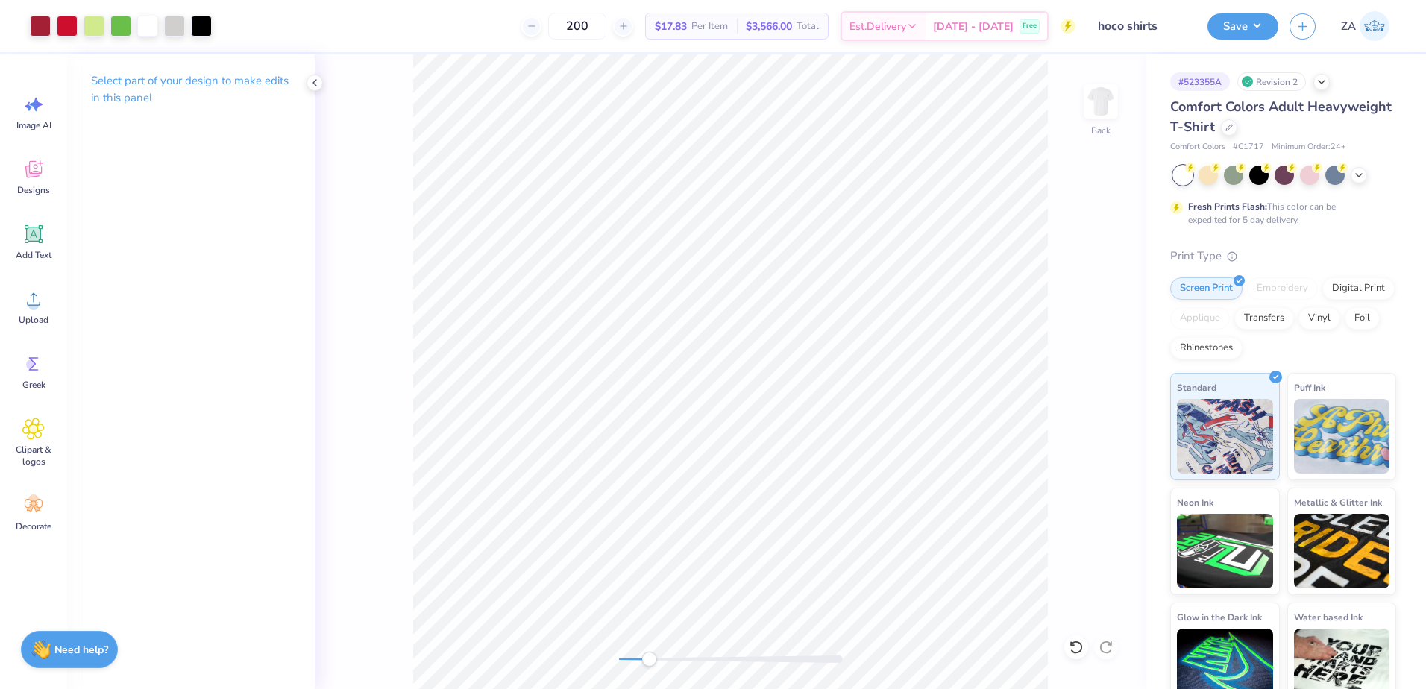
drag, startPoint x: 630, startPoint y: 659, endPoint x: 656, endPoint y: 655, distance: 27.1
click at [656, 658] on div "Accessibility label" at bounding box center [648, 659] width 15 height 15
drag, startPoint x: 656, startPoint y: 659, endPoint x: 619, endPoint y: 660, distance: 37.3
click at [619, 660] on div "Accessibility label" at bounding box center [619, 659] width 15 height 15
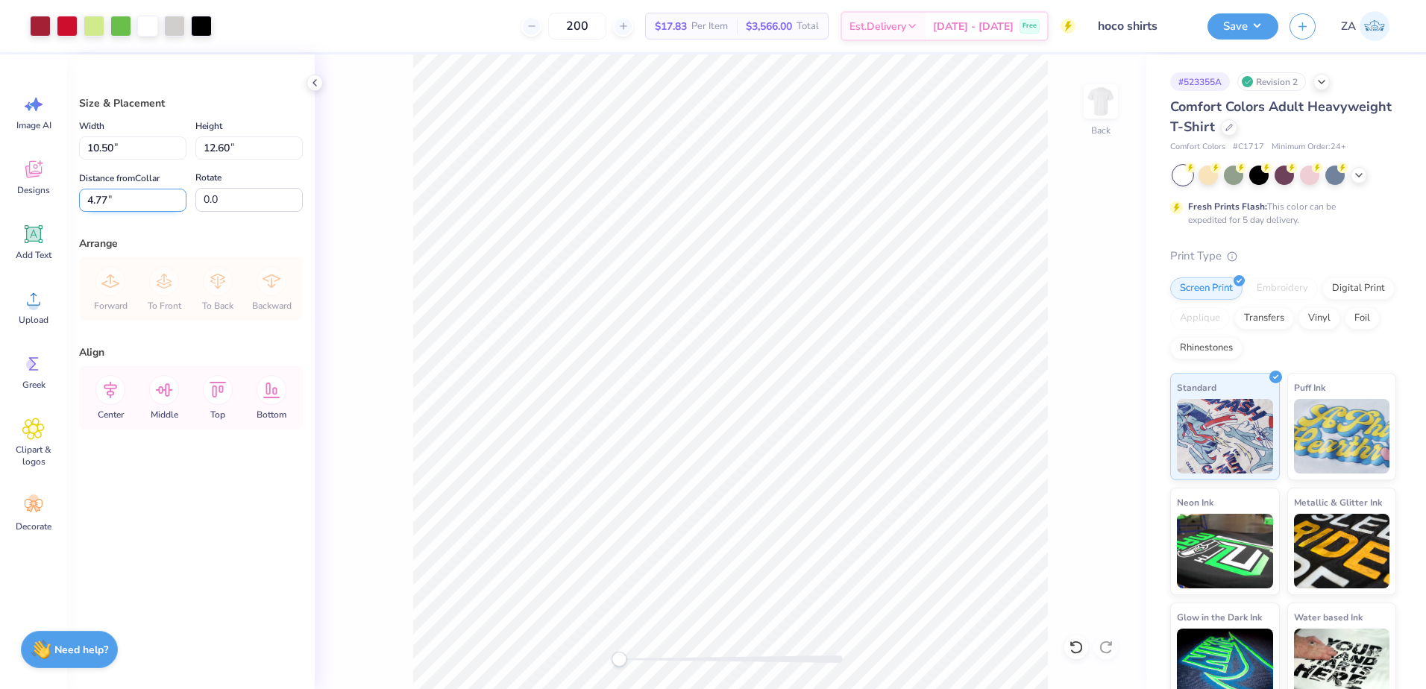
click at [151, 205] on input "4.77" at bounding box center [132, 200] width 107 height 23
type input "4"
type input "3.00"
click at [145, 168] on div "Width 10.50 10.50 " Height 12.60 12.60 " Distance from Collar 3.00 3.00 " Rotat…" at bounding box center [191, 164] width 224 height 95
click at [150, 152] on input "10.50" at bounding box center [132, 148] width 107 height 23
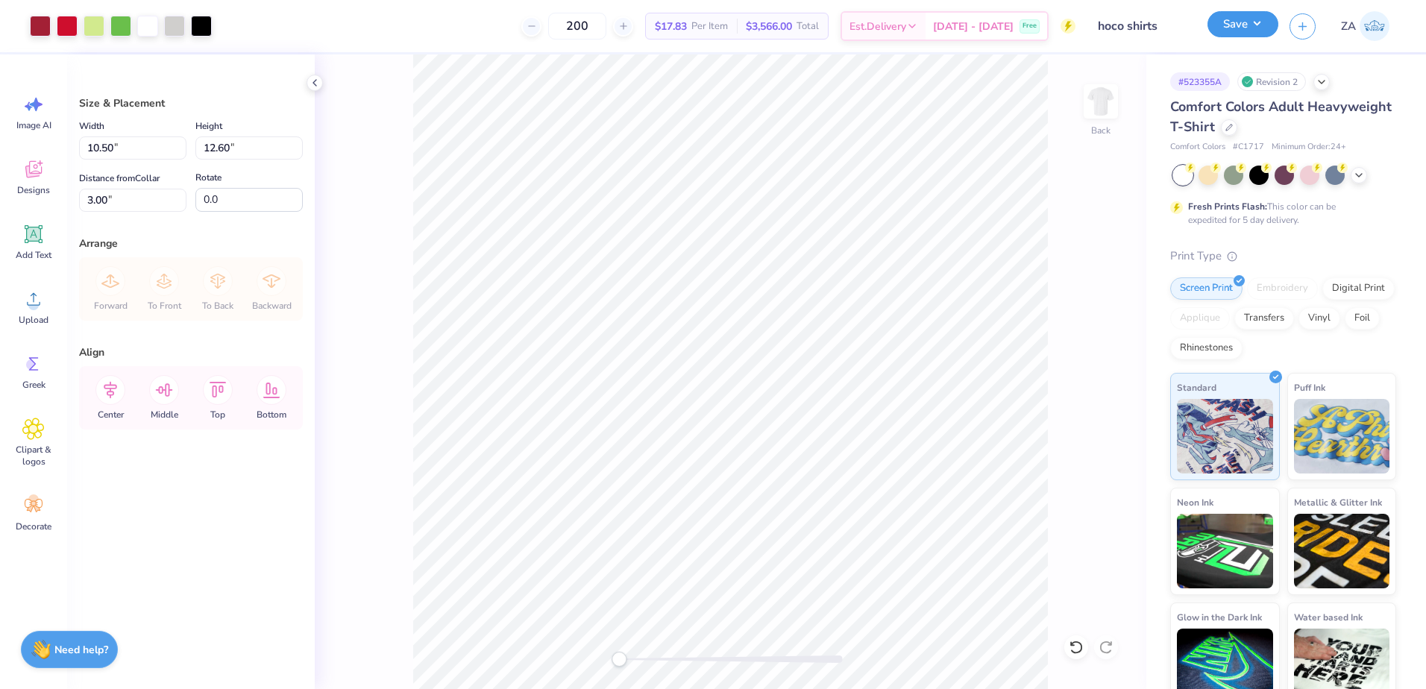
click at [1227, 23] on button "Save" at bounding box center [1243, 24] width 71 height 26
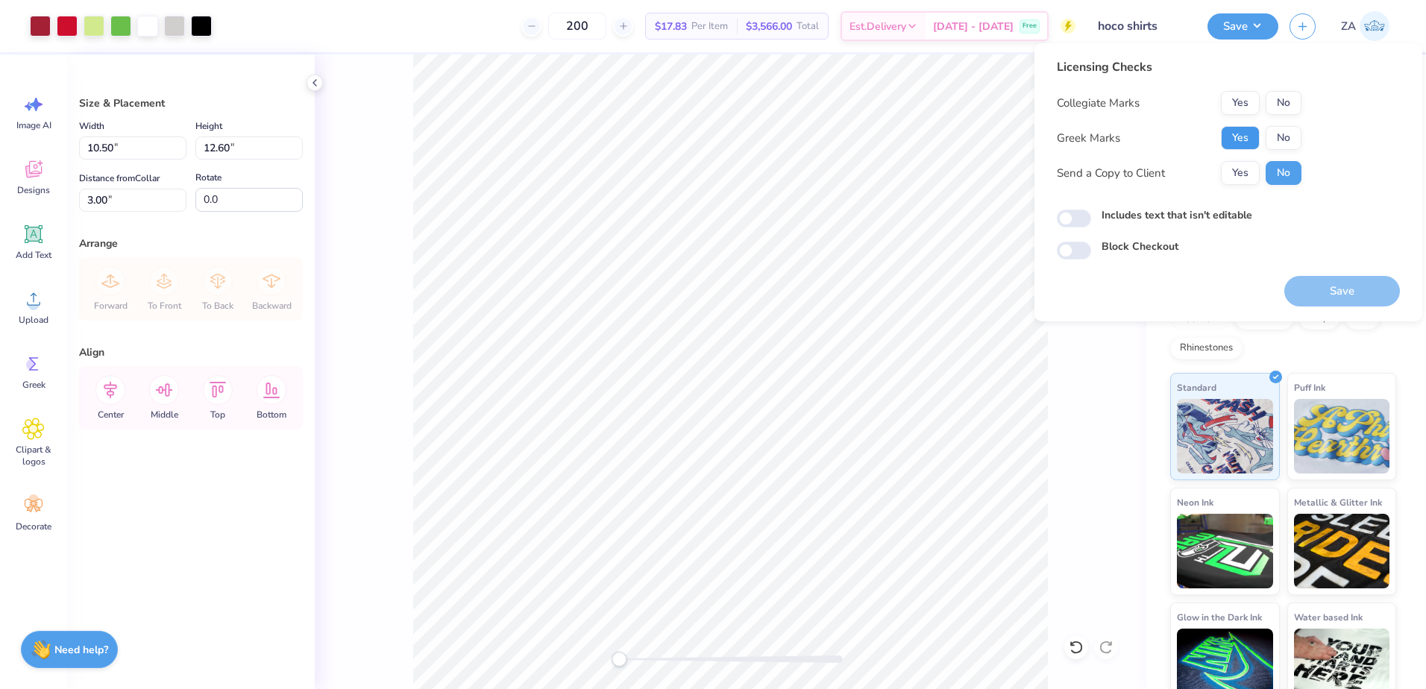
click at [1244, 131] on button "Yes" at bounding box center [1240, 138] width 39 height 24
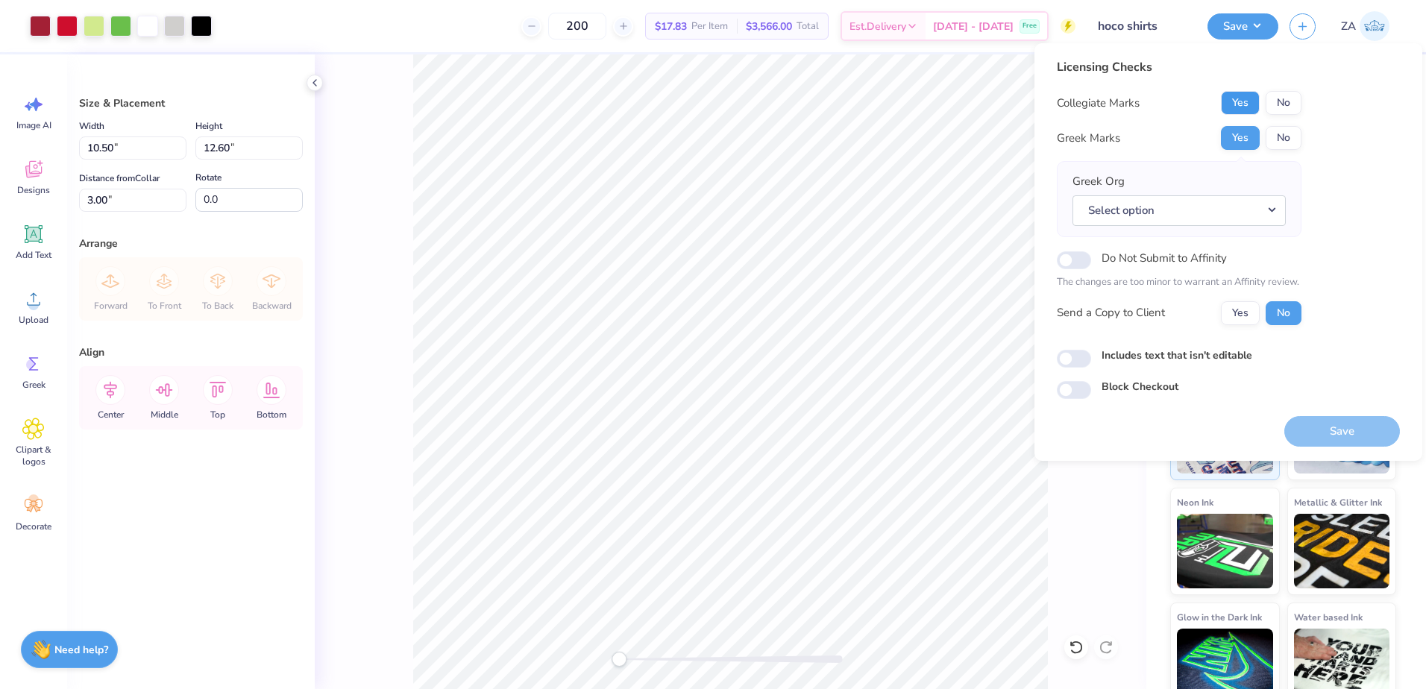
click at [1244, 95] on button "Yes" at bounding box center [1240, 103] width 39 height 24
click at [1255, 207] on button "Select option" at bounding box center [1179, 210] width 213 height 31
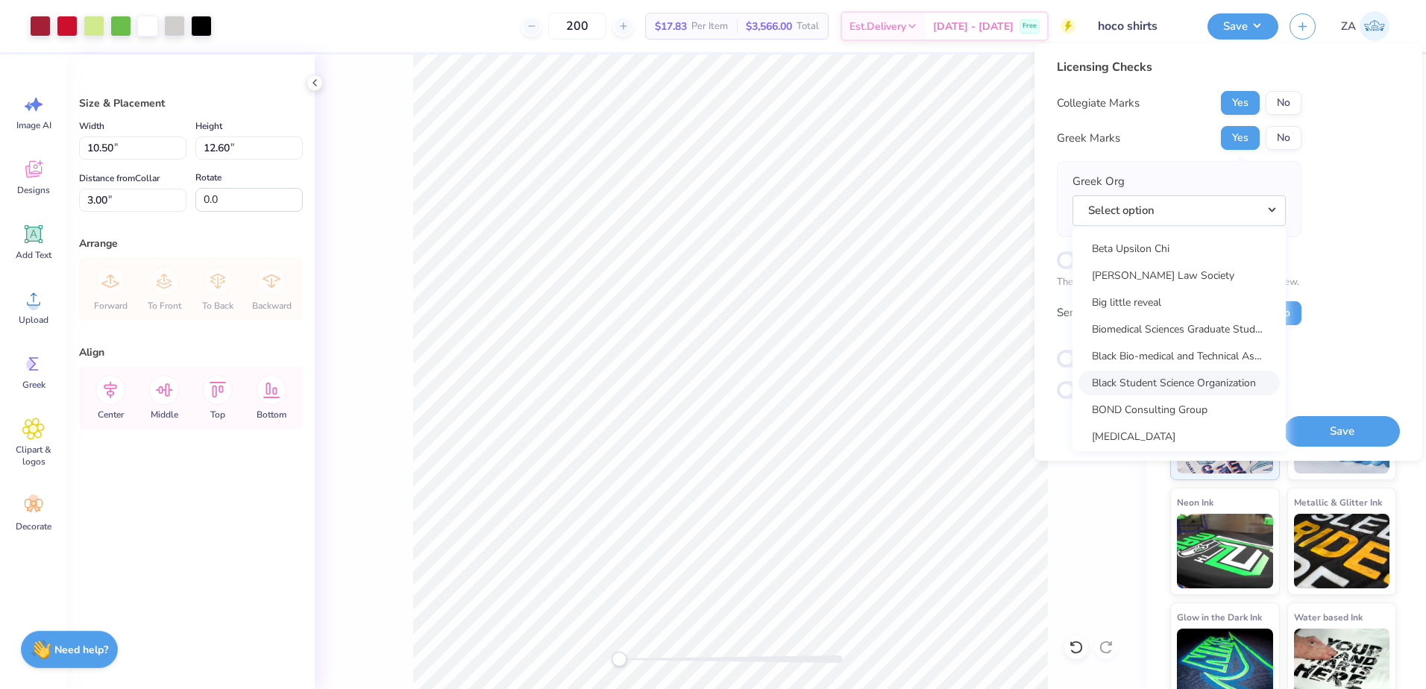
scroll to position [2098, 0]
click at [1146, 299] on link "Beta Theta Pi" at bounding box center [1179, 296] width 201 height 25
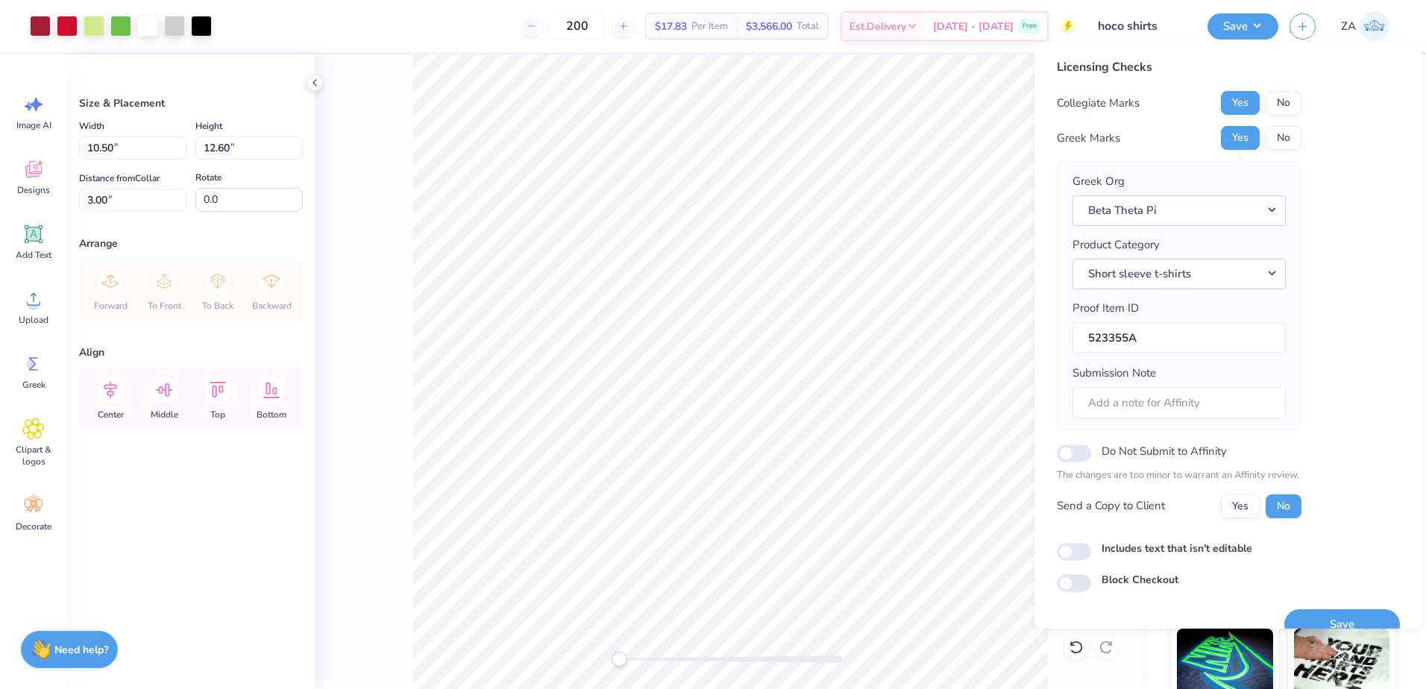
click at [1343, 609] on div "Save" at bounding box center [1342, 624] width 116 height 31
click at [1331, 615] on button "Save" at bounding box center [1342, 624] width 116 height 31
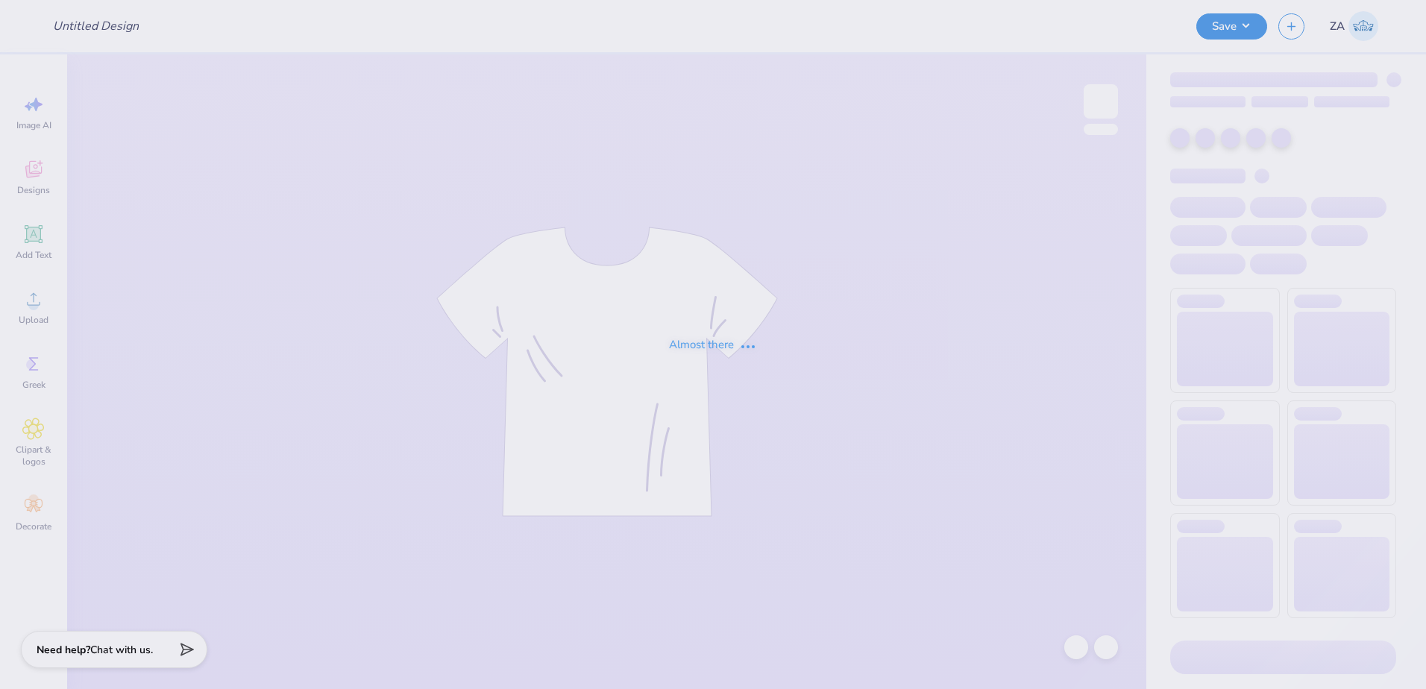
type input "Sneaux Day shirts"
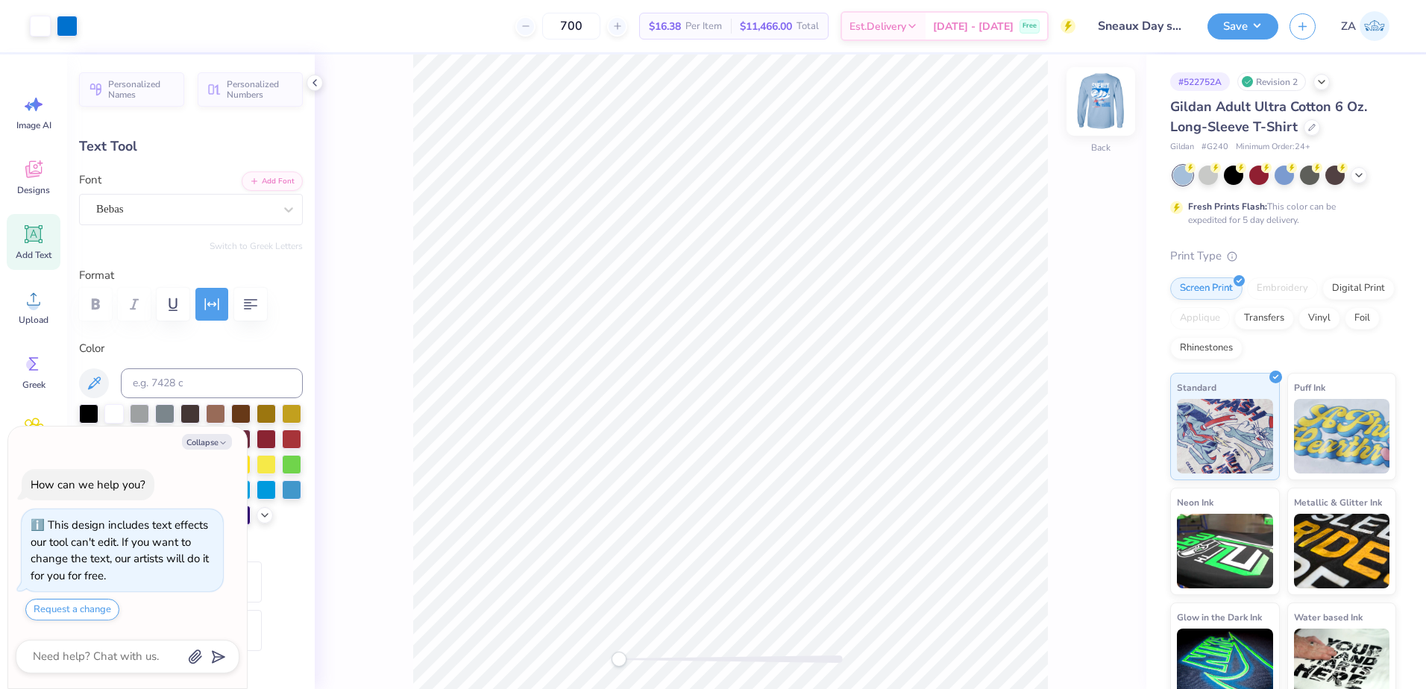
click at [1104, 110] on img at bounding box center [1101, 102] width 60 height 60
type textarea "x"
type input "3.00"
type input "0.99"
type input "3.00"
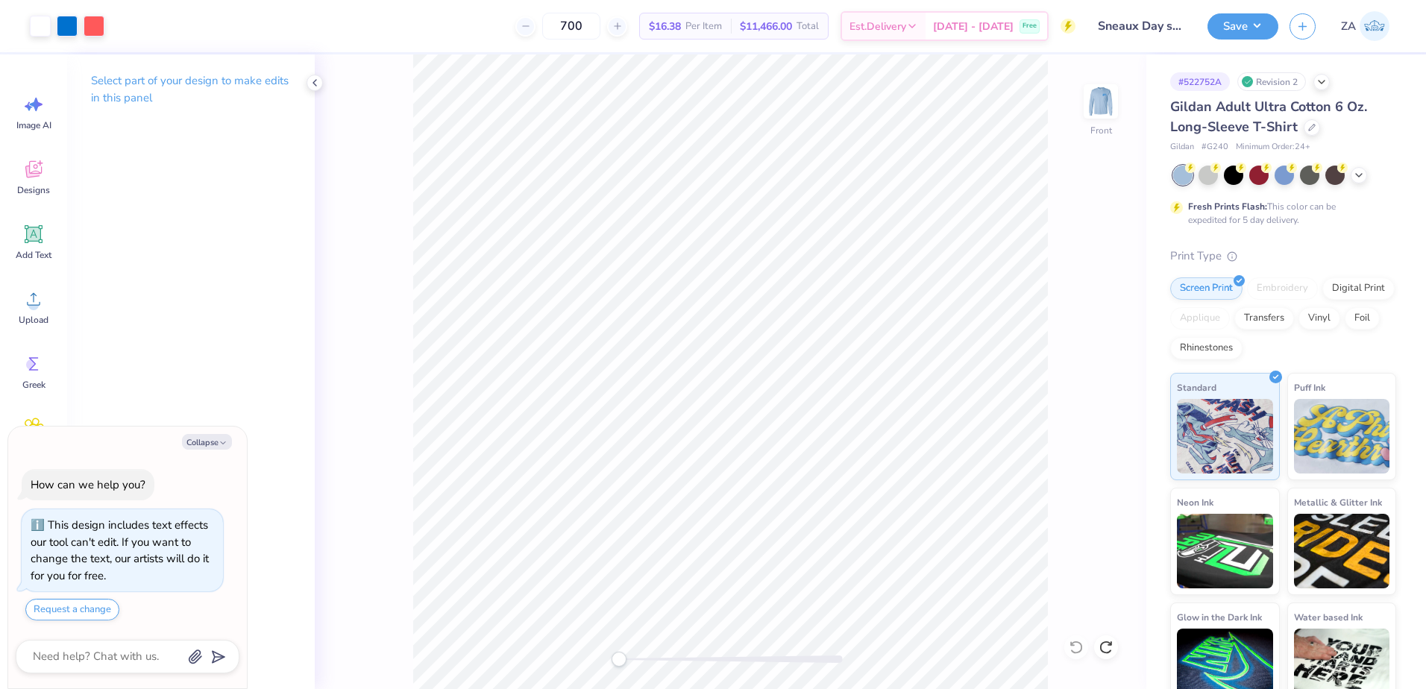
click at [1118, 102] on div "Front" at bounding box center [731, 371] width 832 height 635
click at [1107, 107] on img at bounding box center [1101, 102] width 60 height 60
click at [31, 293] on icon at bounding box center [33, 299] width 22 height 22
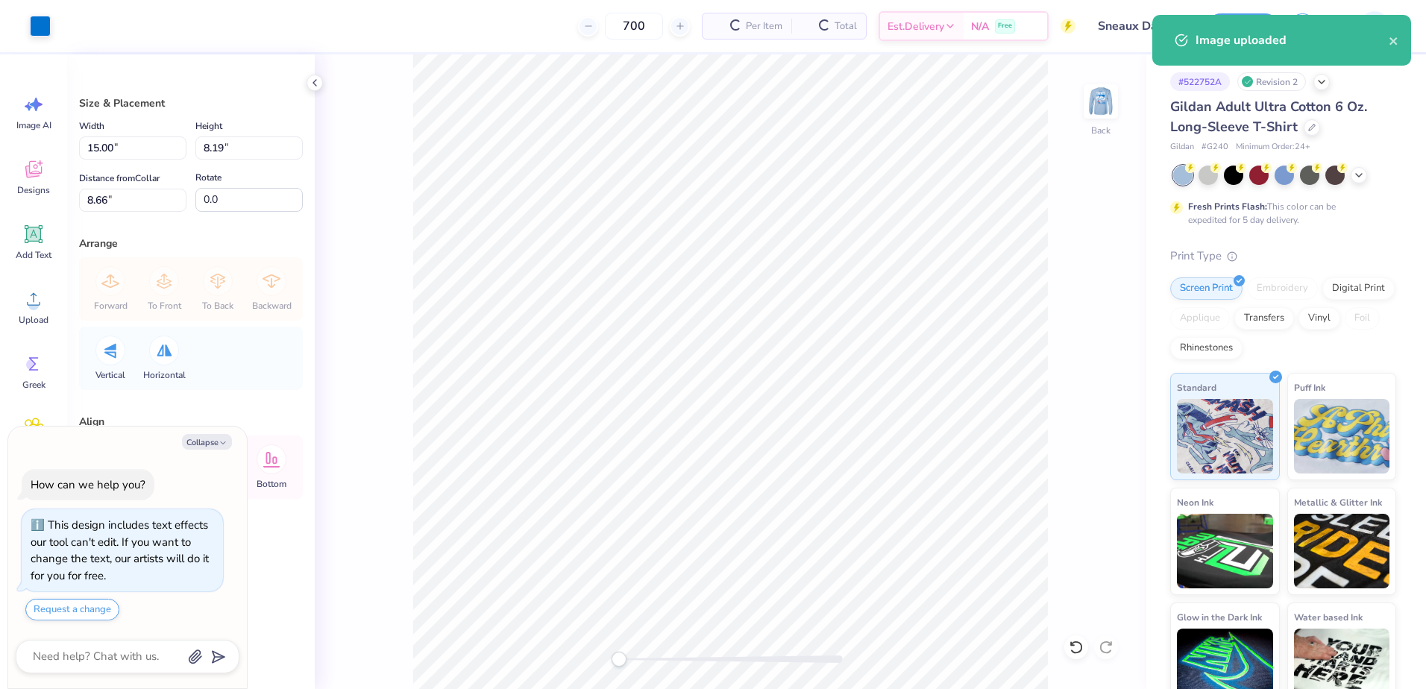
type textarea "x"
click at [155, 149] on input "15.00" at bounding box center [132, 148] width 107 height 23
type input "1"
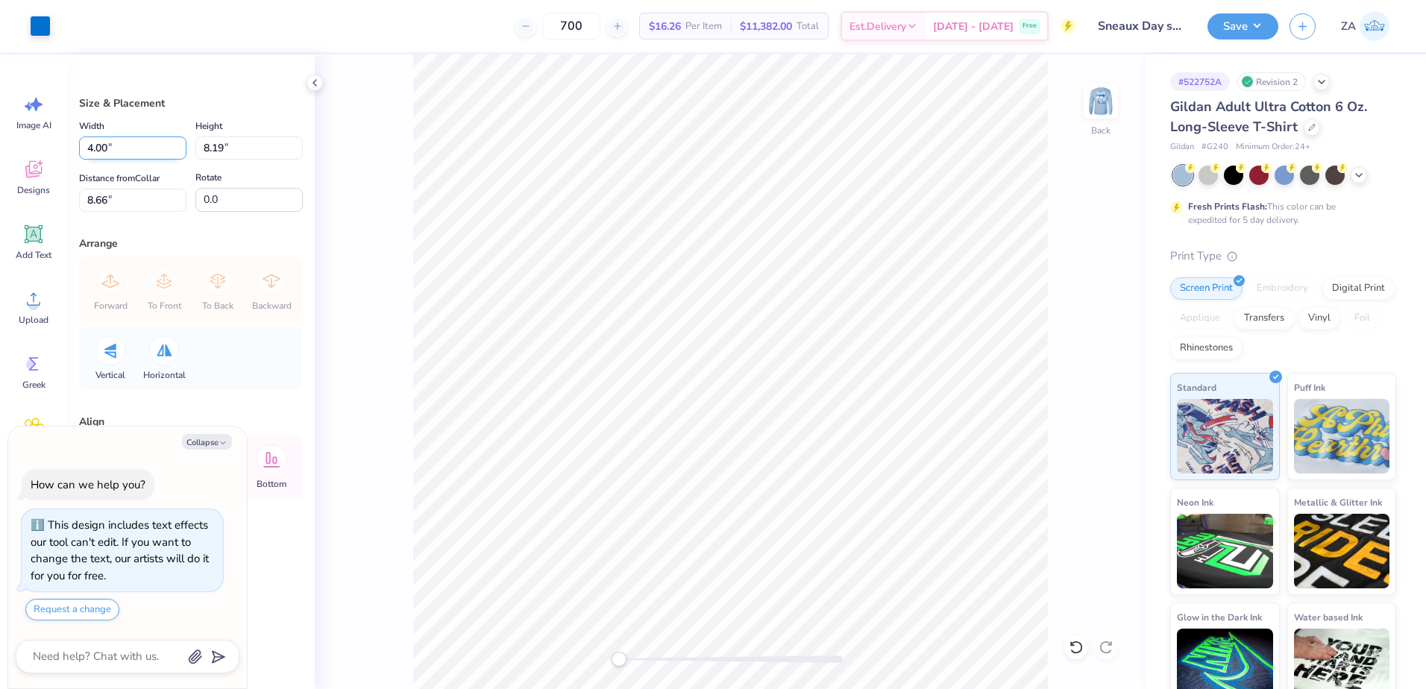
type input "4.00"
type textarea "x"
type input "2.18"
type input "11.66"
type textarea "x"
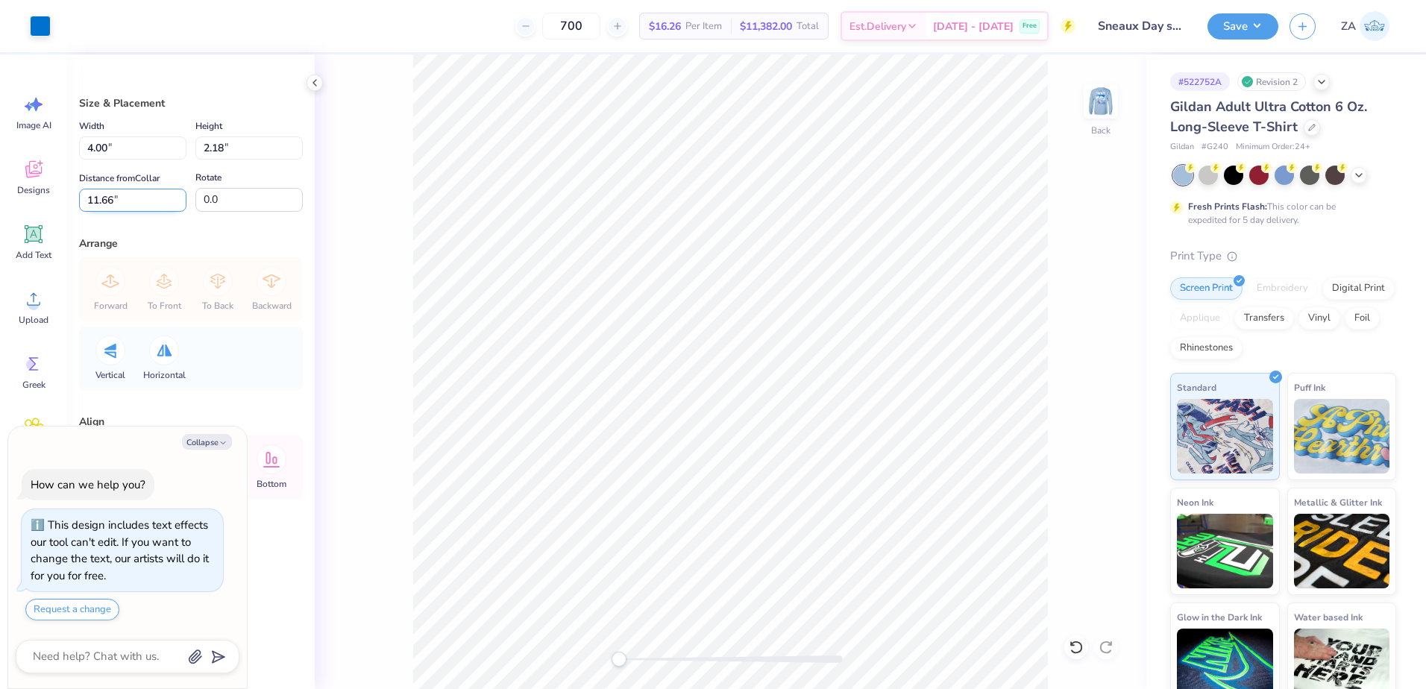
click at [134, 207] on input "11.66" at bounding box center [132, 200] width 107 height 23
type input "1"
type input "4.00"
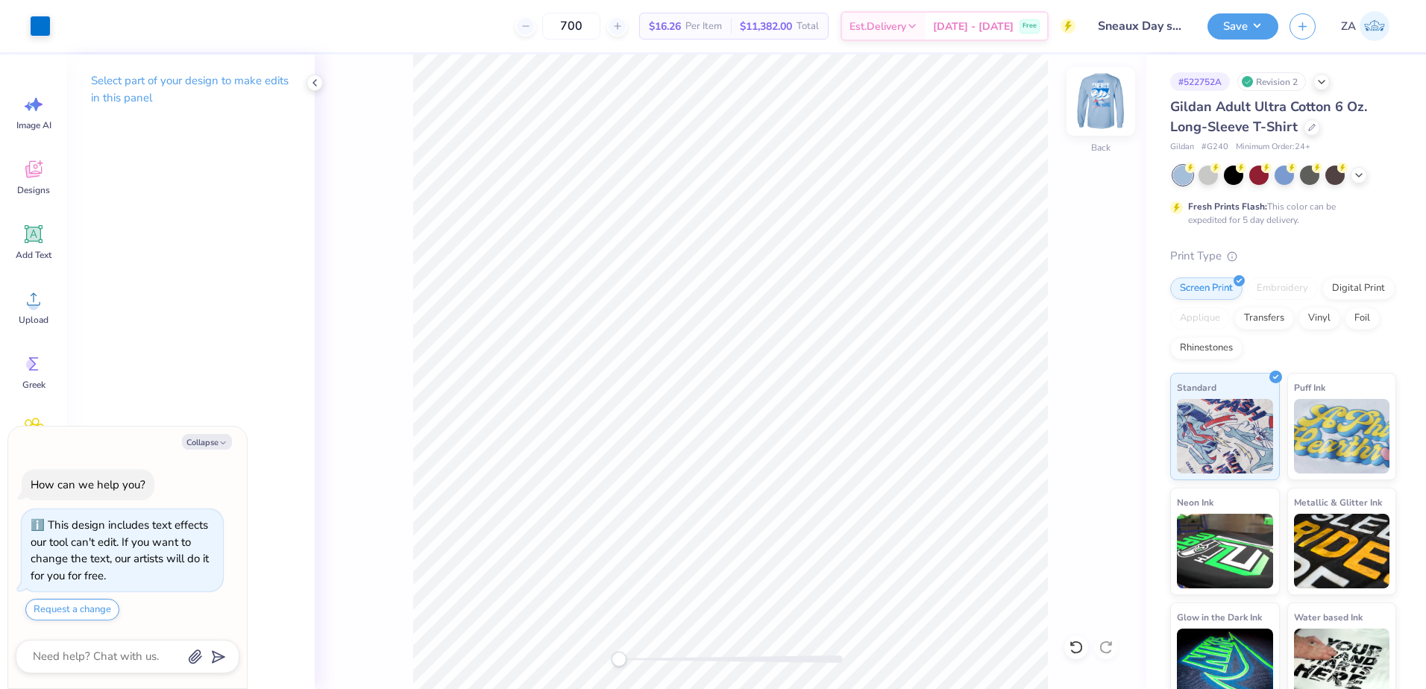
click at [1094, 108] on img at bounding box center [1101, 102] width 60 height 60
click at [34, 293] on icon at bounding box center [33, 299] width 22 height 22
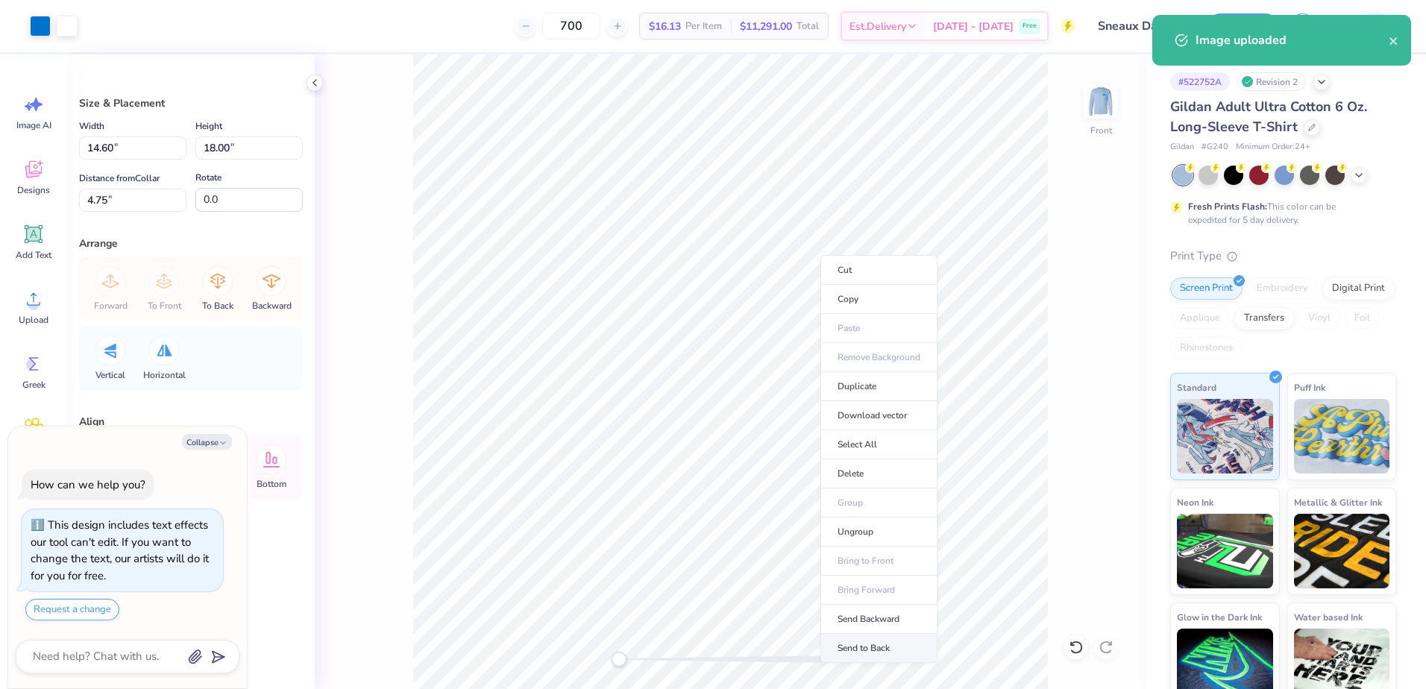
click at [910, 647] on li "Send to Back" at bounding box center [879, 648] width 117 height 29
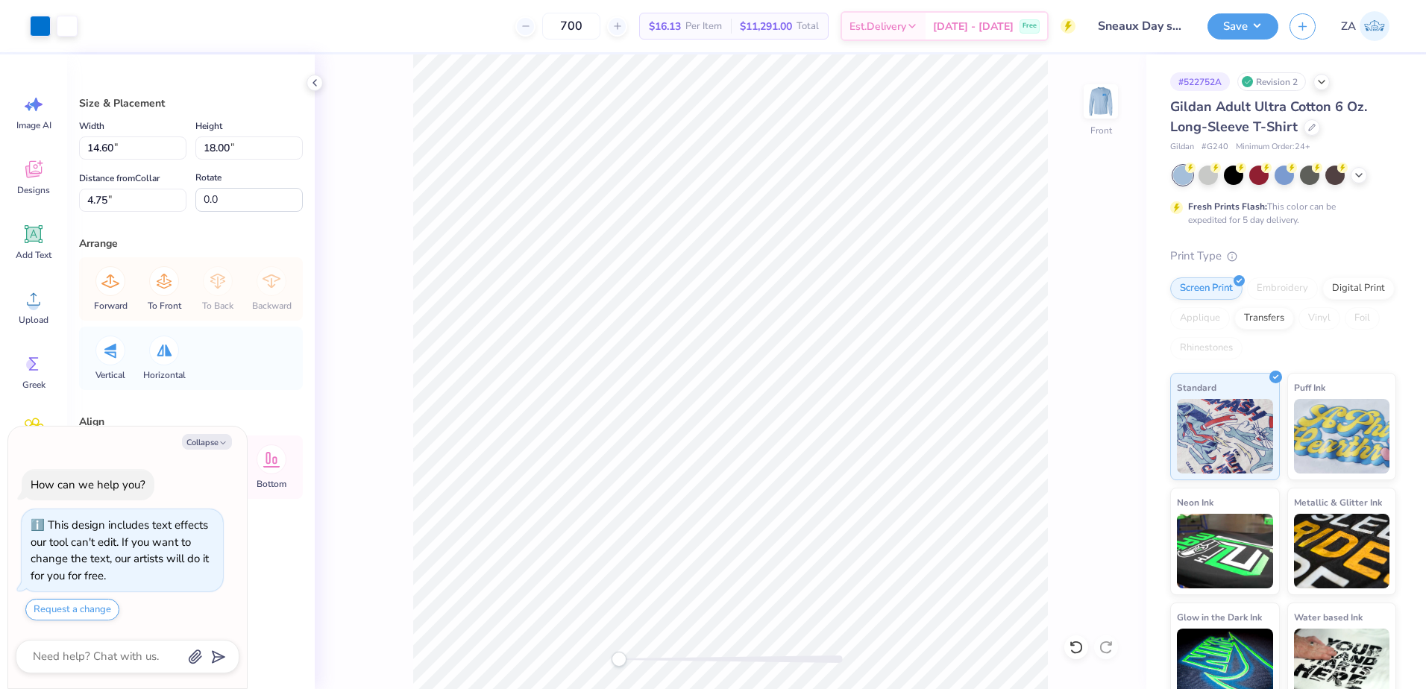
type textarea "x"
type input "8.58"
type input "10.58"
type input "12.17"
type textarea "x"
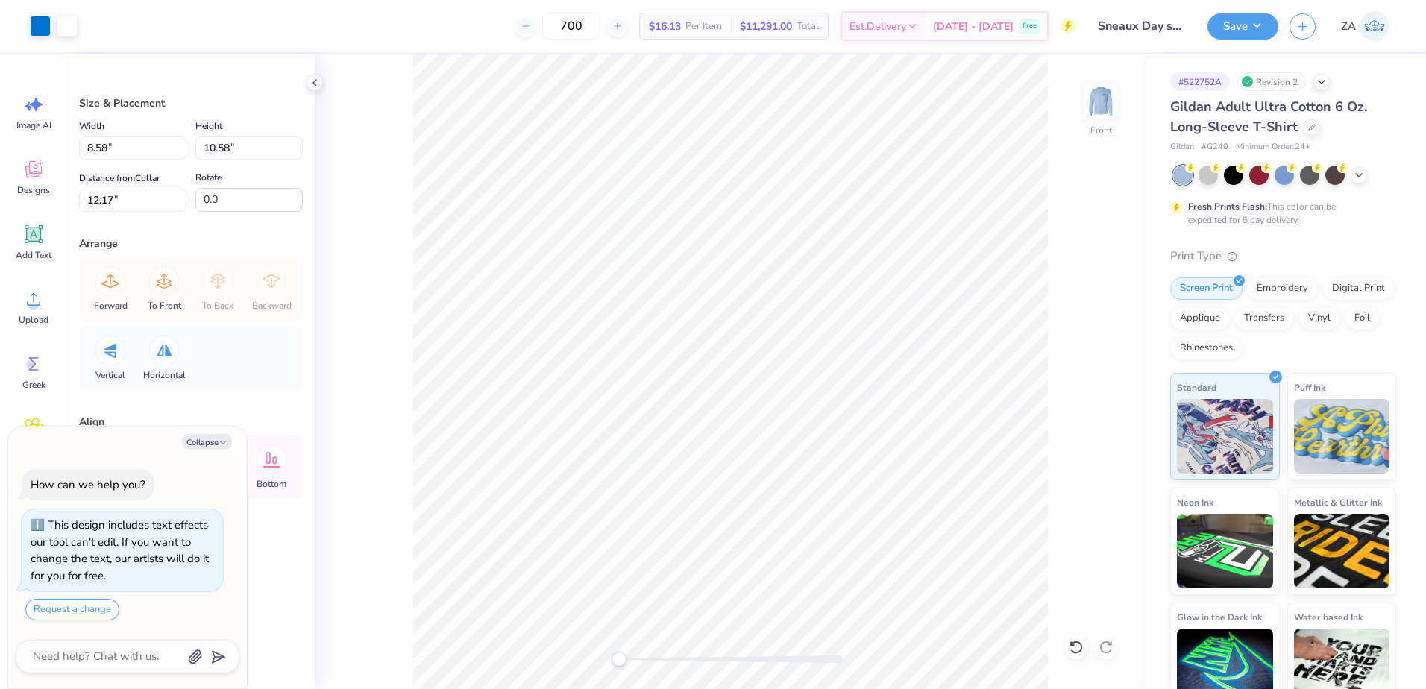
type input "10.31"
type input "12.72"
type input "4.22"
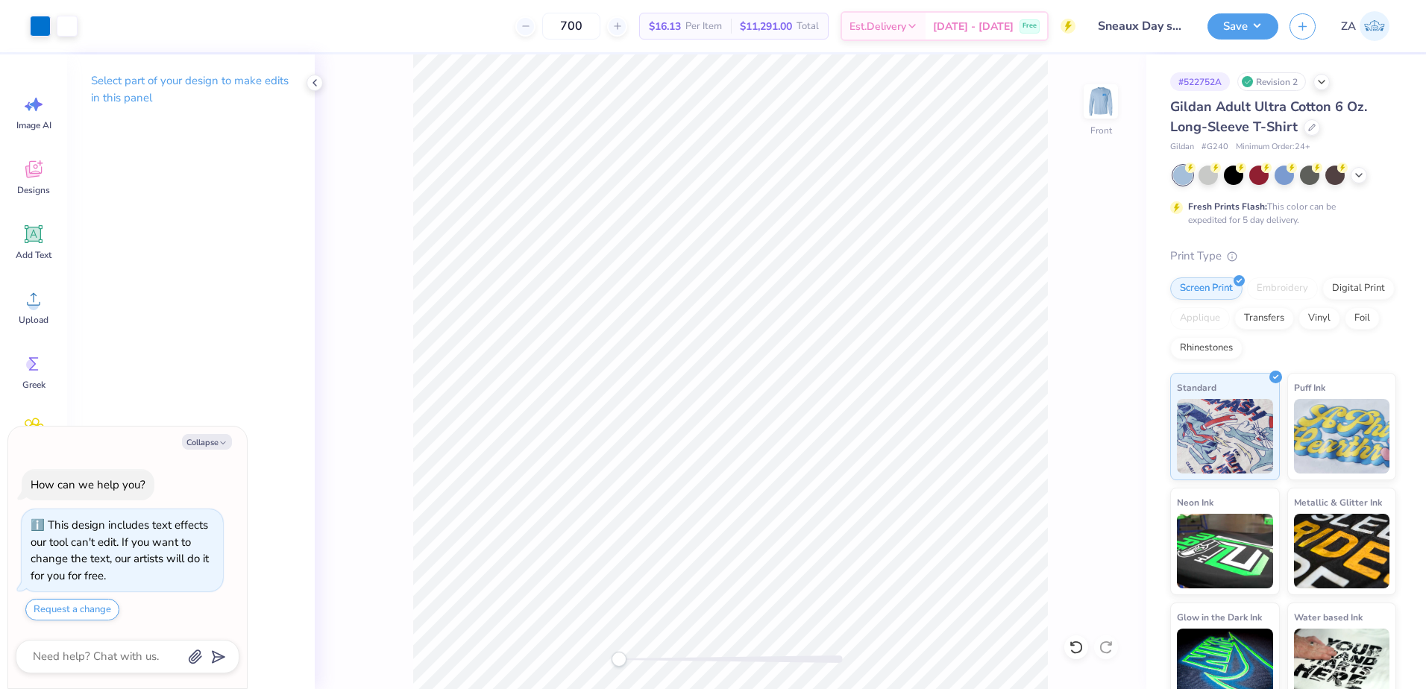
type textarea "x"
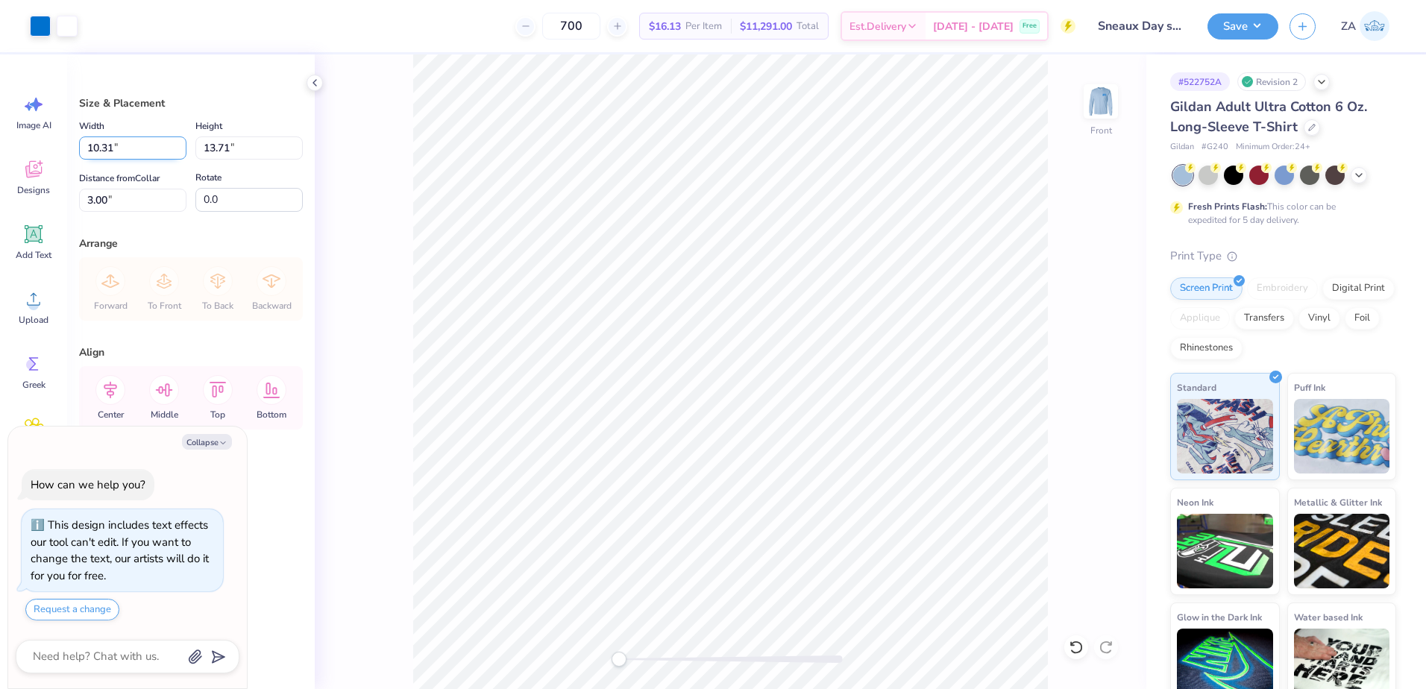
click at [154, 147] on input "10.31" at bounding box center [132, 148] width 107 height 23
type input "1"
type input "10.00"
type textarea "x"
type input "13.29"
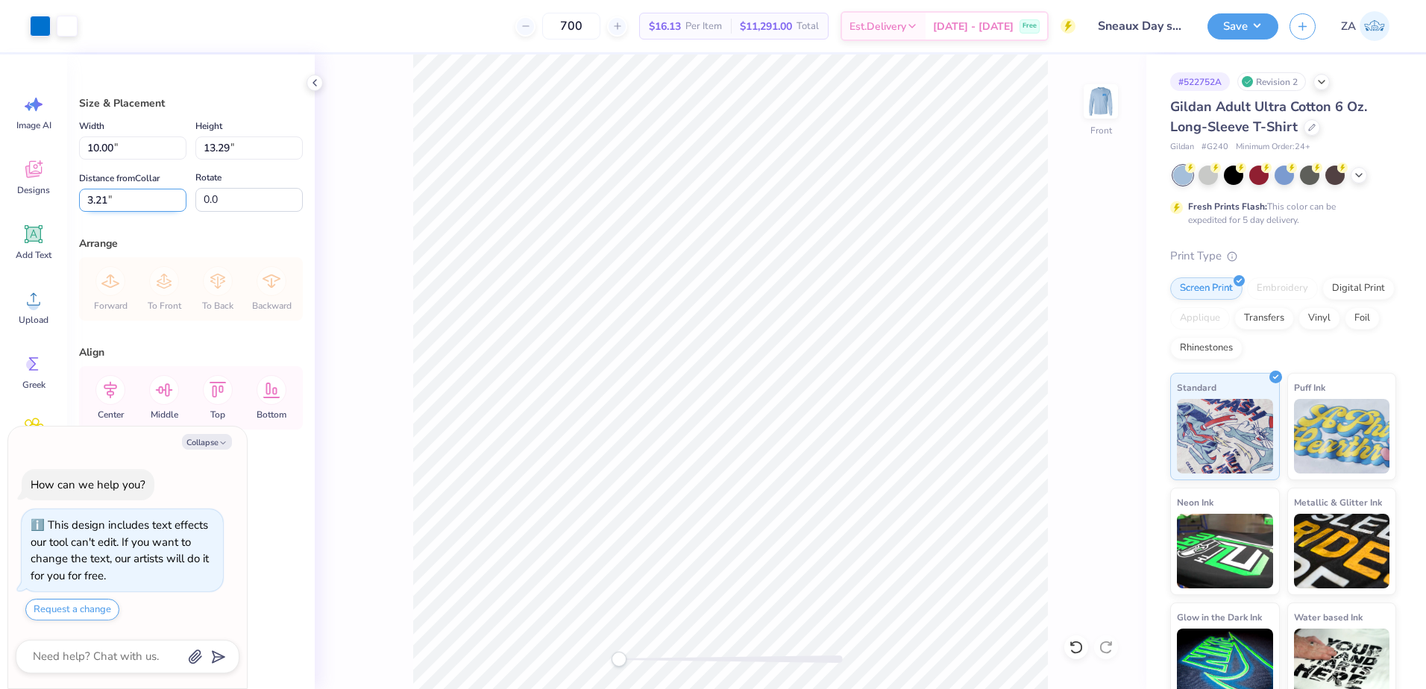
click at [154, 189] on input "3.21" at bounding box center [132, 200] width 107 height 23
type input "3"
type input "3.00"
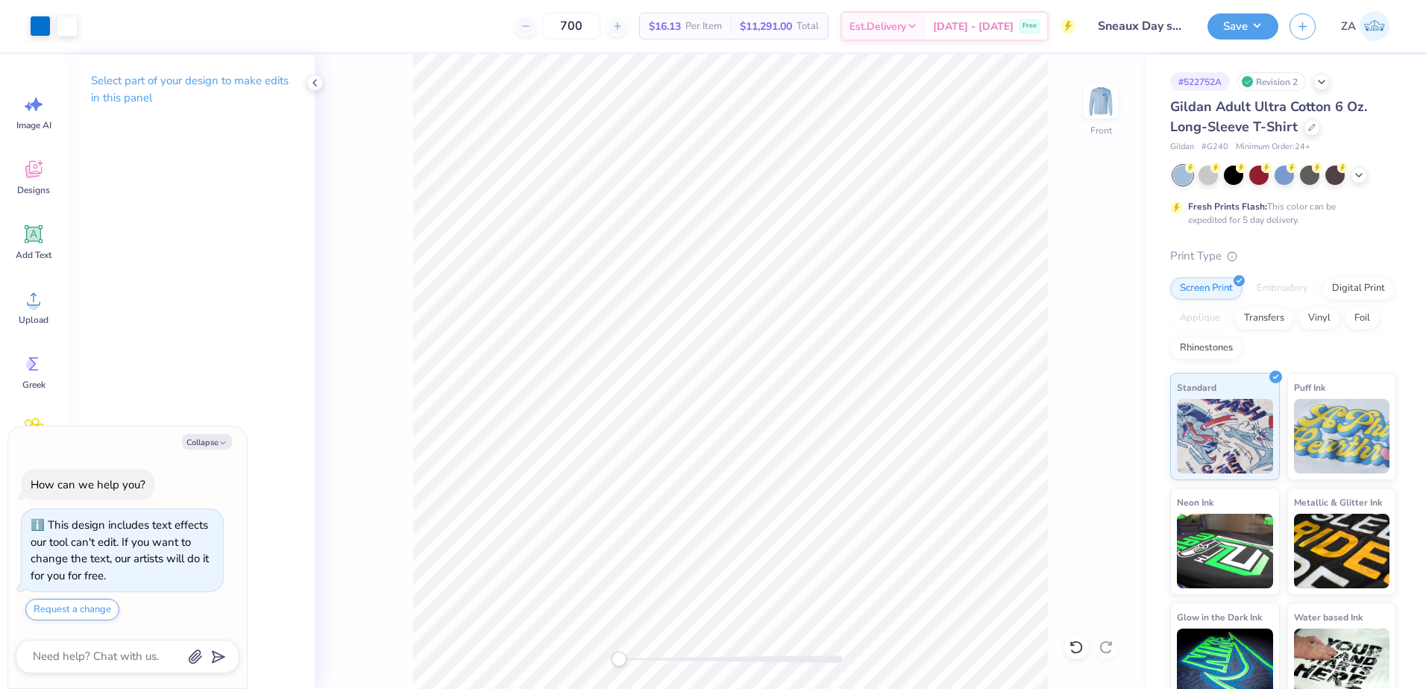
click at [618, 658] on div "Front" at bounding box center [731, 371] width 832 height 635
click at [659, 650] on div "Front" at bounding box center [731, 371] width 832 height 635
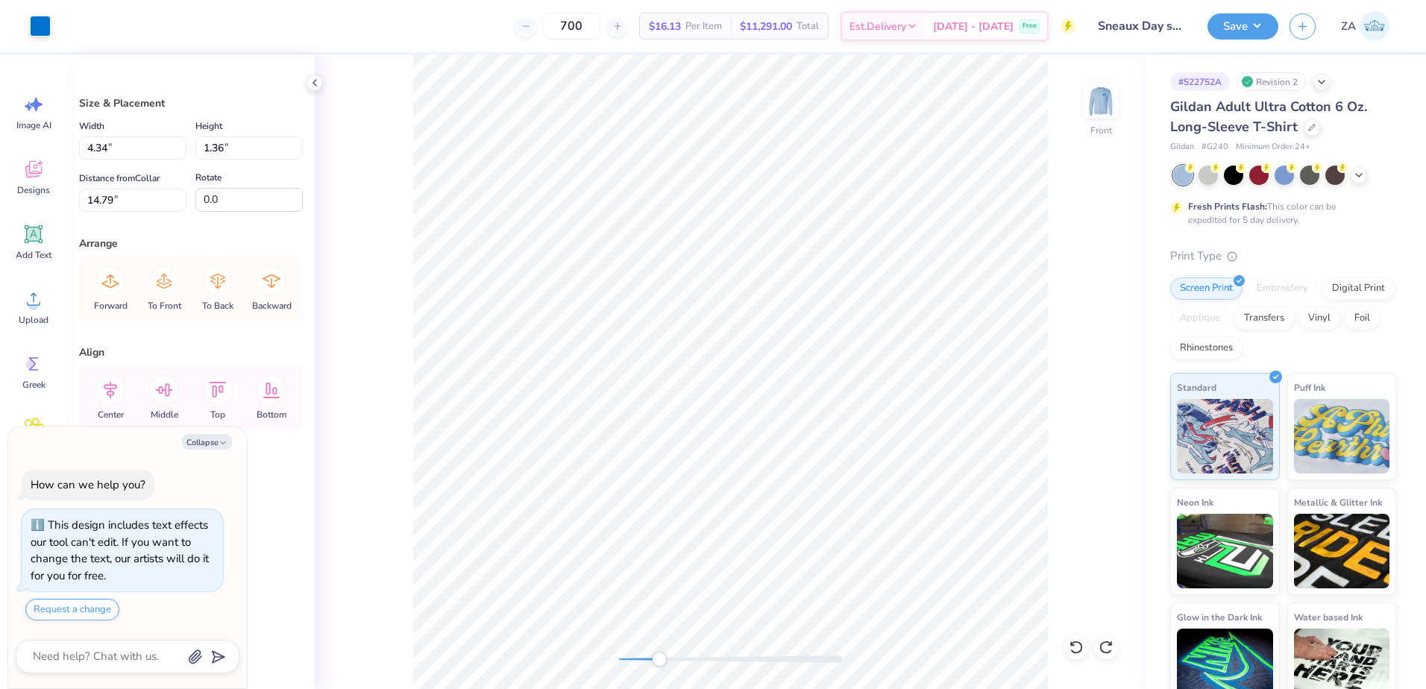
type textarea "x"
type input "2.09"
type input "13.75"
type textarea "x"
type input "10.00"
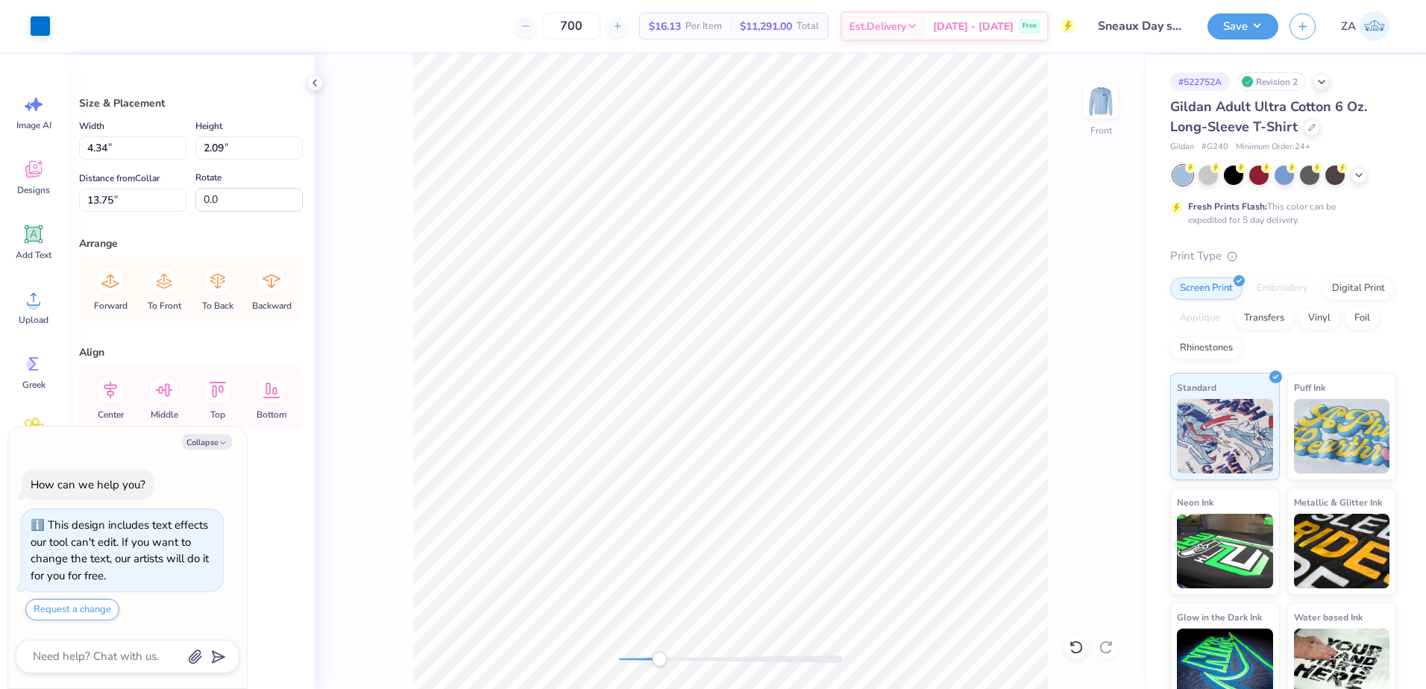
type input "12.33"
type input "3.96"
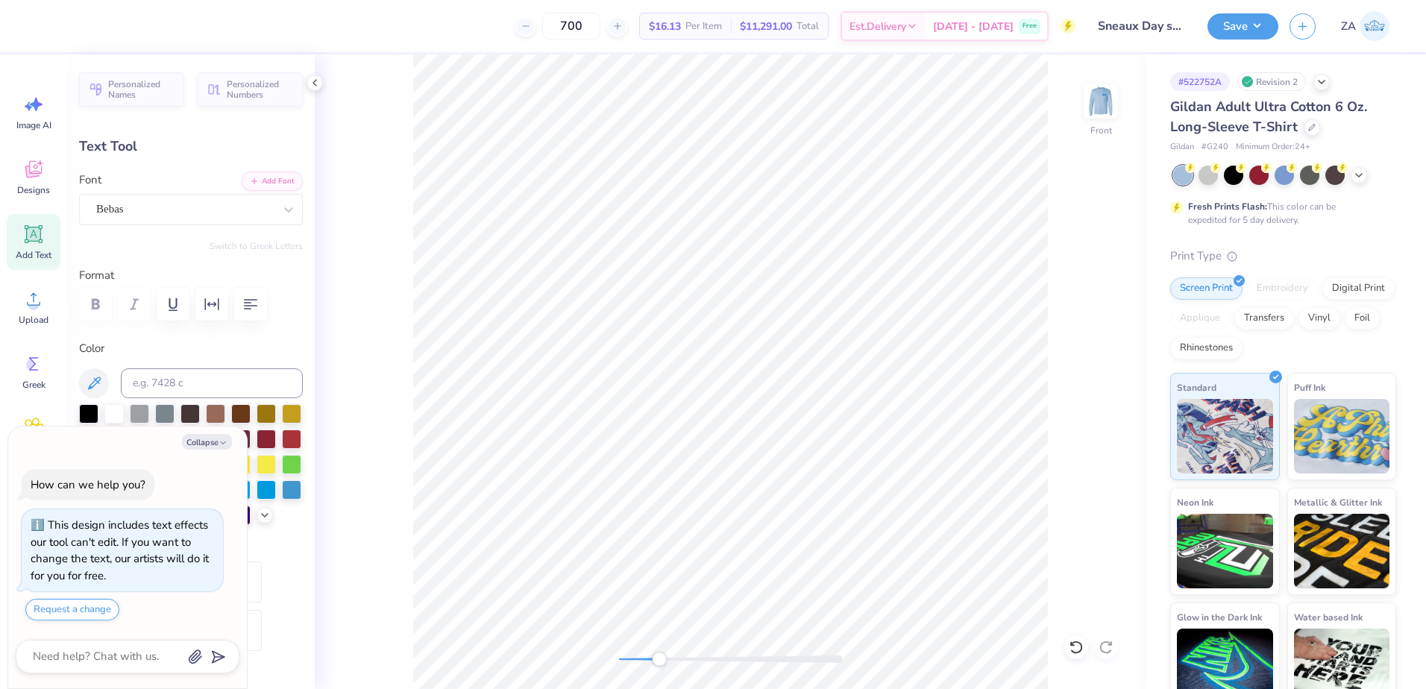
type textarea "x"
type input "2.96"
type input "13.75"
drag, startPoint x: 656, startPoint y: 656, endPoint x: 611, endPoint y: 658, distance: 44.8
click at [612, 658] on div "Accessibility label" at bounding box center [619, 659] width 15 height 15
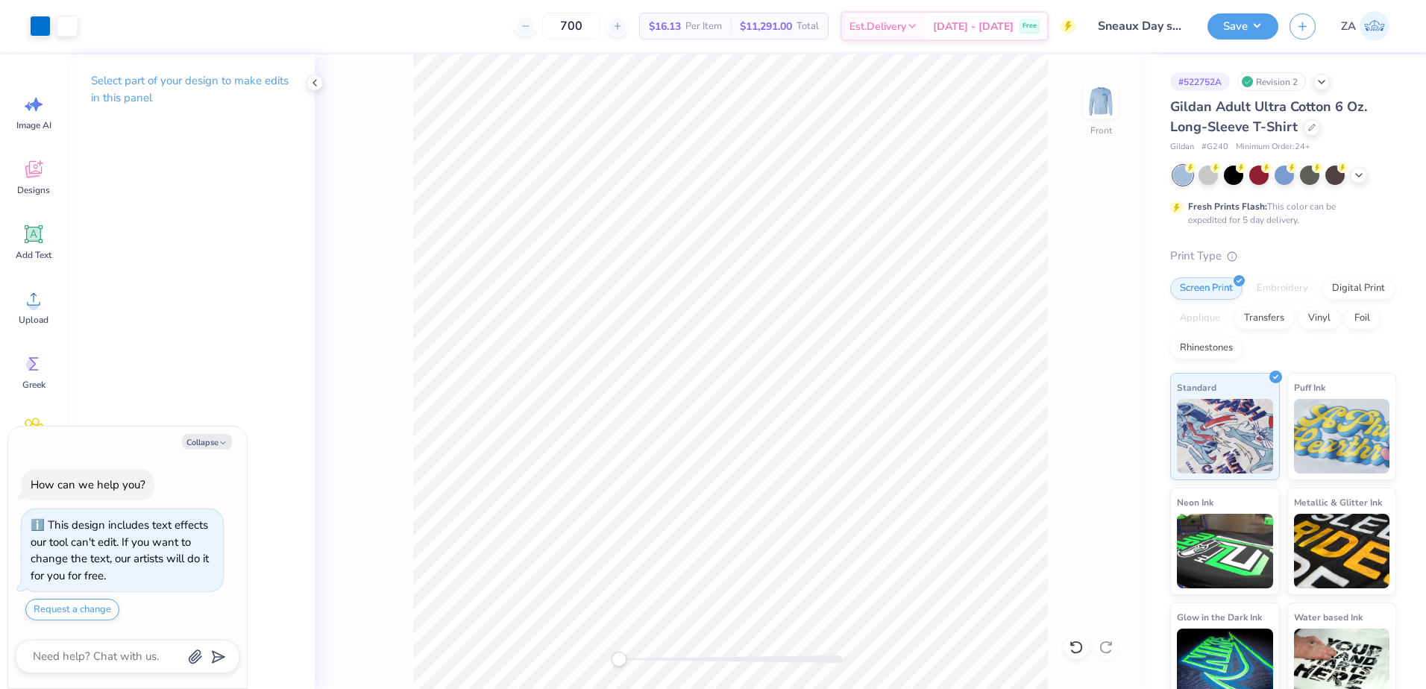
click at [468, 4] on div "Art colors 700 $16.13 Per Item $11,291.00 Total Est. Delivery [DATE] - [DATE] F…" at bounding box center [713, 344] width 1426 height 689
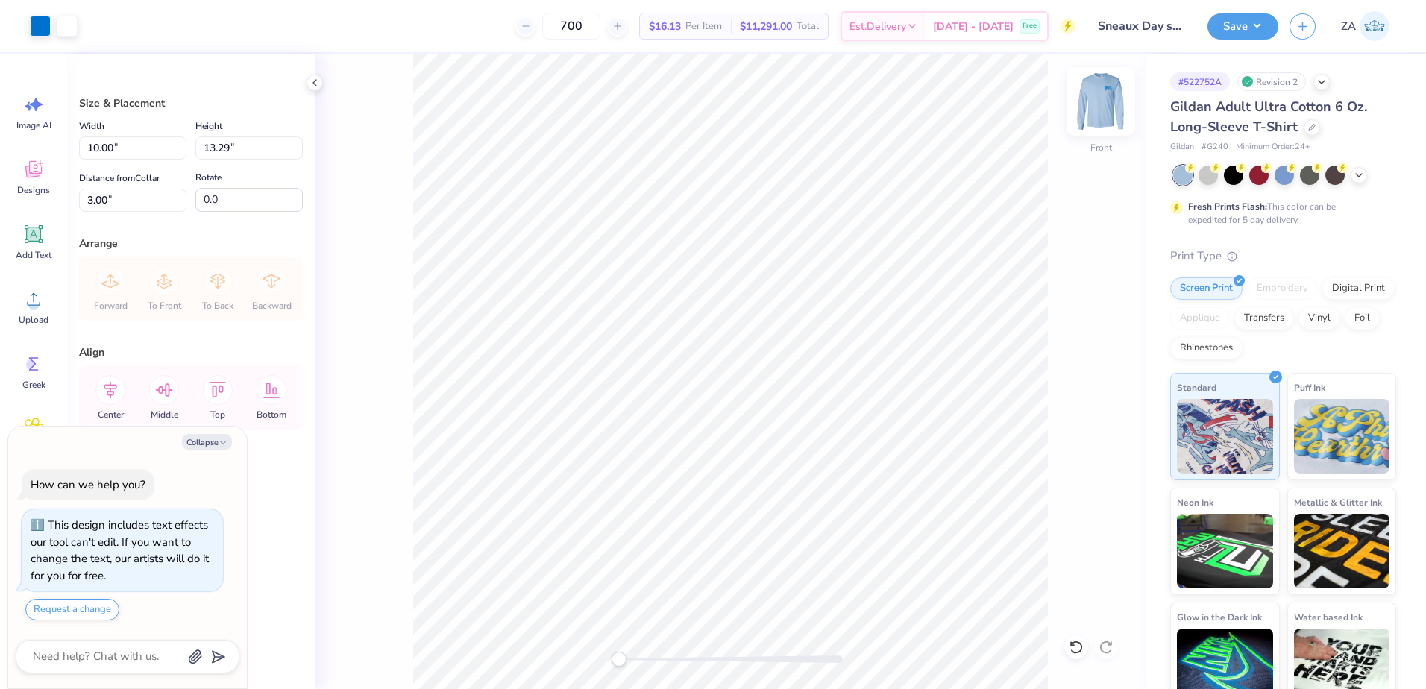
click at [1100, 101] on img at bounding box center [1101, 102] width 60 height 60
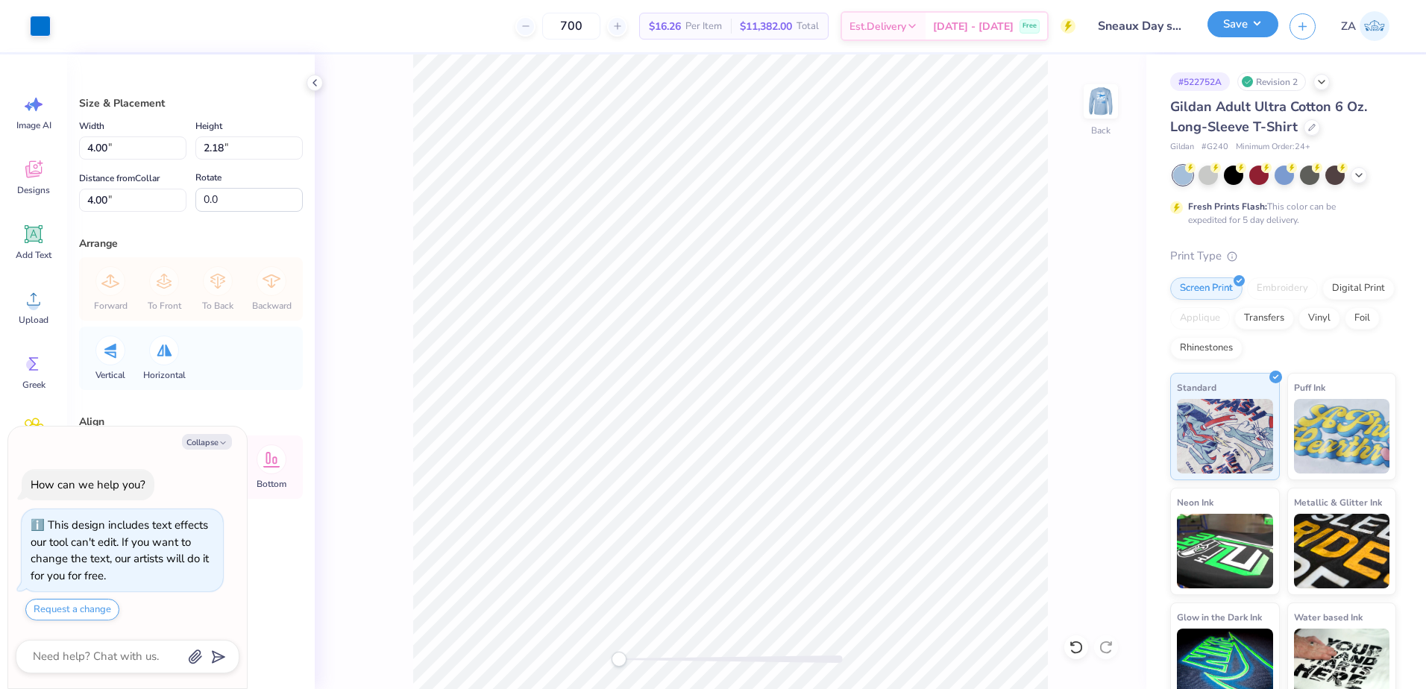
click at [1250, 34] on button "Save" at bounding box center [1243, 24] width 71 height 26
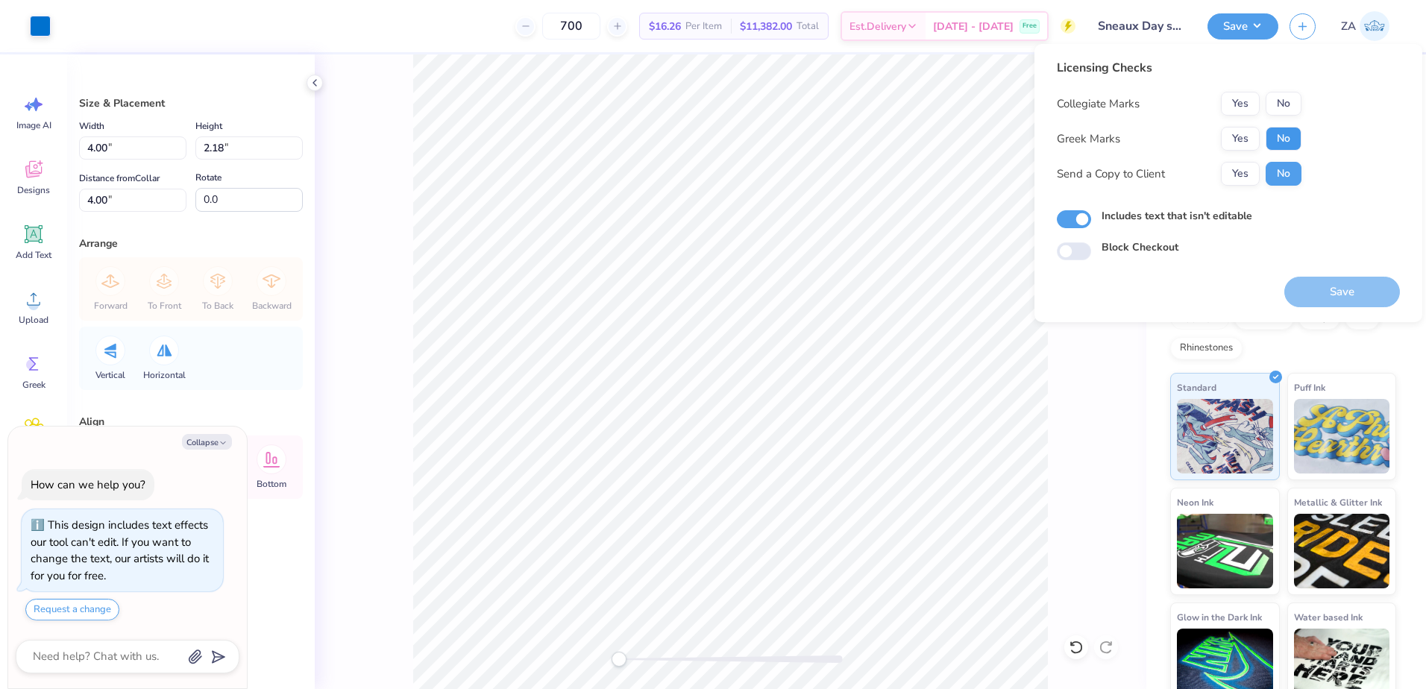
click at [1278, 131] on button "No" at bounding box center [1284, 139] width 36 height 24
click at [1284, 103] on button "No" at bounding box center [1284, 104] width 36 height 24
click at [1296, 270] on div "Save" at bounding box center [1342, 283] width 116 height 47
click at [1304, 283] on button "Save" at bounding box center [1342, 292] width 116 height 31
type textarea "x"
